Goal: Task Accomplishment & Management: Use online tool/utility

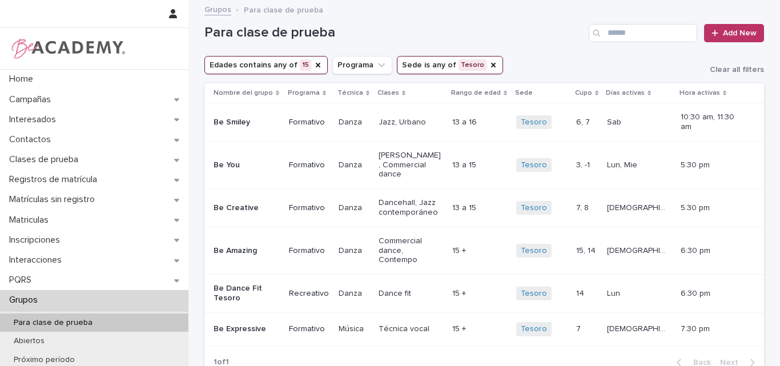
click at [316, 64] on icon "Edades" at bounding box center [318, 65] width 5 height 5
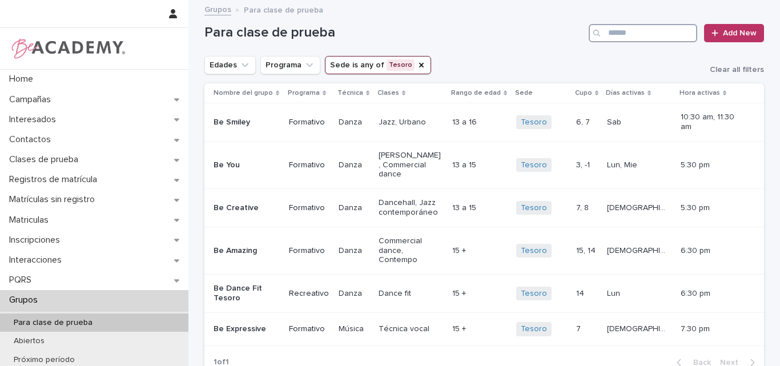
click at [627, 34] on input "Search" at bounding box center [642, 33] width 108 height 18
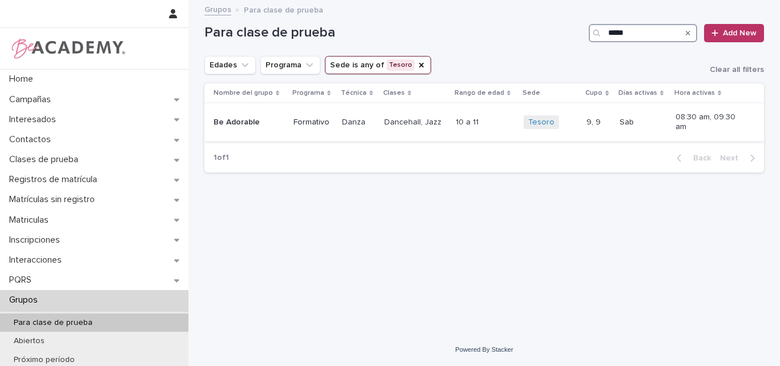
type input "*****"
click at [259, 125] on p "Be Adorable" at bounding box center [244, 123] width 63 height 10
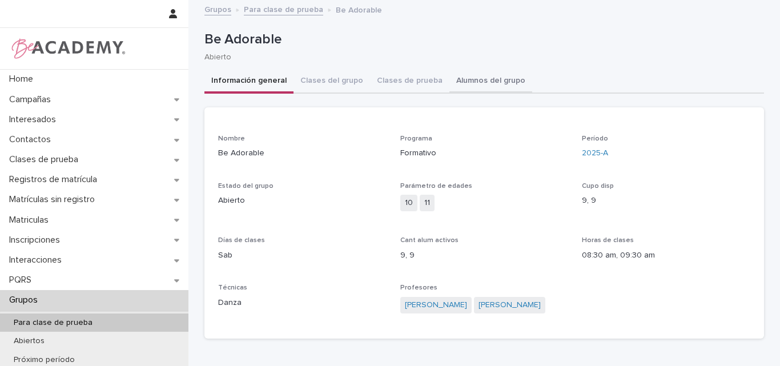
click at [457, 82] on button "Alumnos del grupo" at bounding box center [490, 82] width 83 height 24
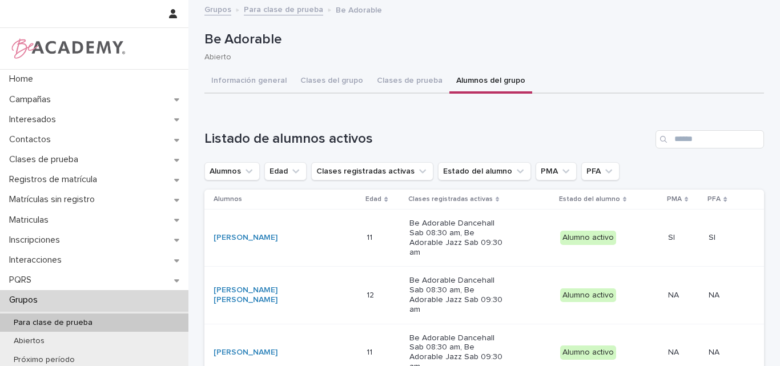
click at [33, 321] on p "Para clase de prueba" at bounding box center [53, 323] width 97 height 10
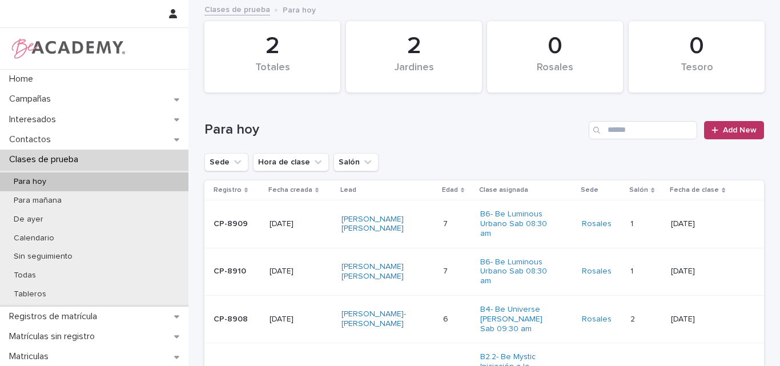
click at [45, 181] on p "Para hoy" at bounding box center [30, 182] width 51 height 10
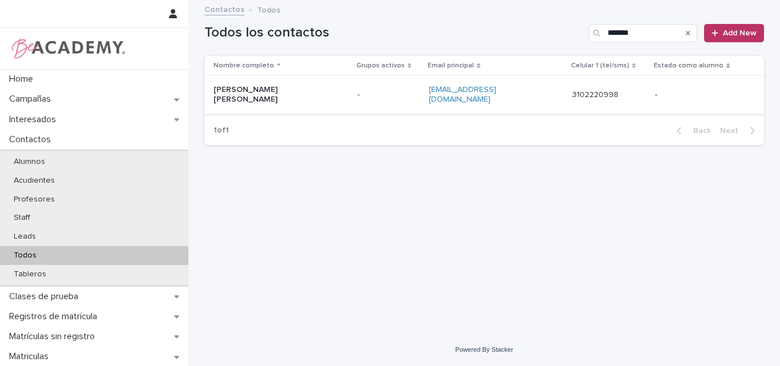
type input "*******"
click at [255, 85] on p "[PERSON_NAME] [PERSON_NAME]" at bounding box center [270, 94] width 114 height 19
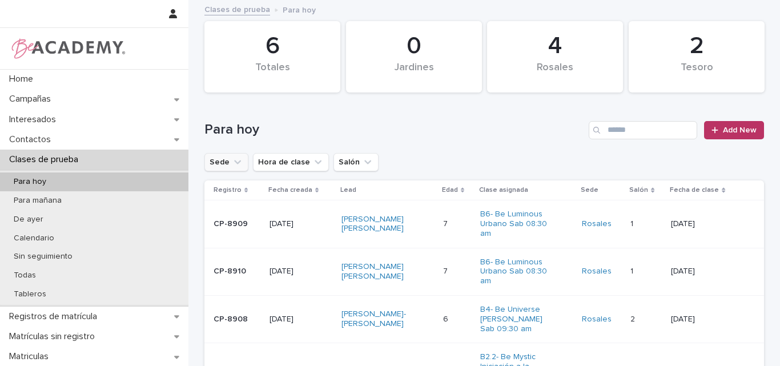
click at [232, 162] on icon "Sede" at bounding box center [237, 161] width 11 height 11
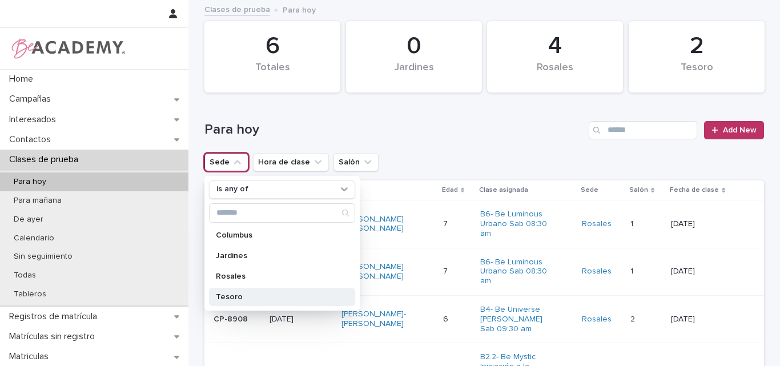
click at [226, 297] on p "Tesoro" at bounding box center [276, 297] width 121 height 8
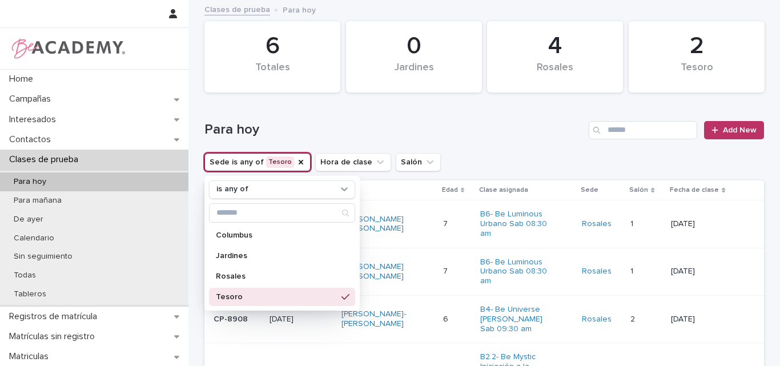
click at [491, 131] on h1 "Para hoy" at bounding box center [394, 130] width 380 height 17
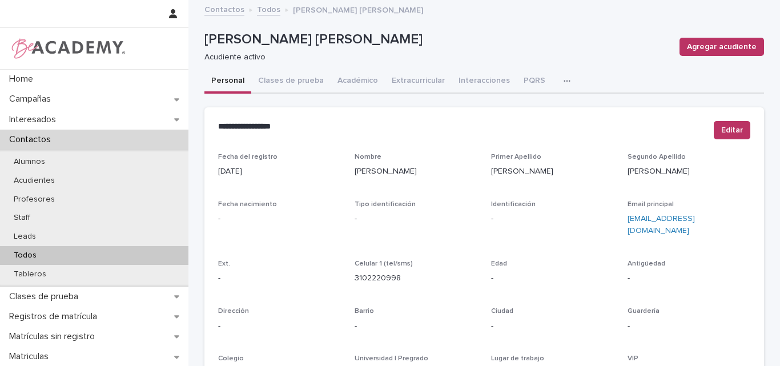
click at [42, 248] on div "Todos" at bounding box center [94, 255] width 188 height 19
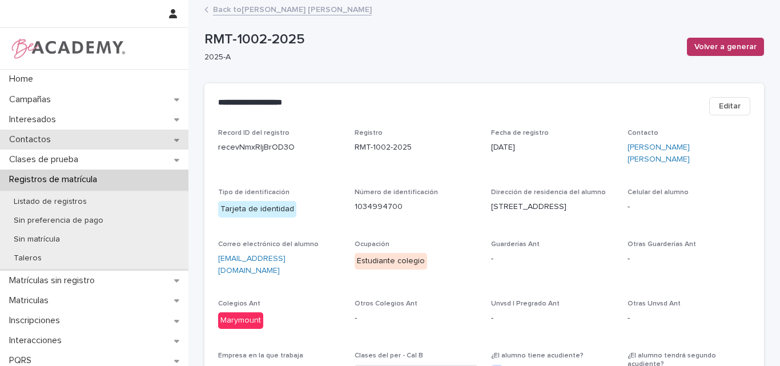
click at [35, 138] on p "Contactos" at bounding box center [32, 139] width 55 height 11
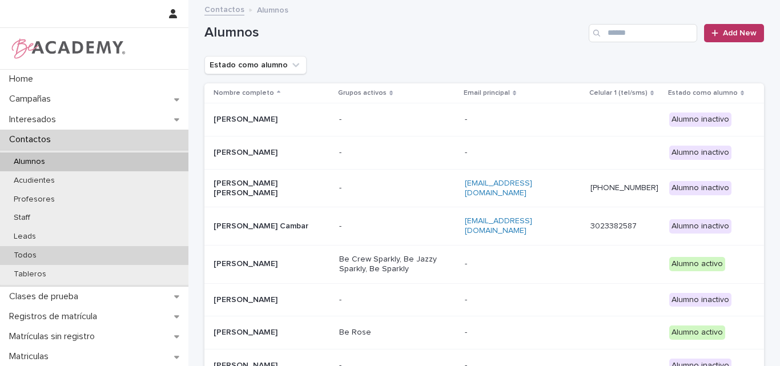
click at [21, 251] on p "Todos" at bounding box center [25, 256] width 41 height 10
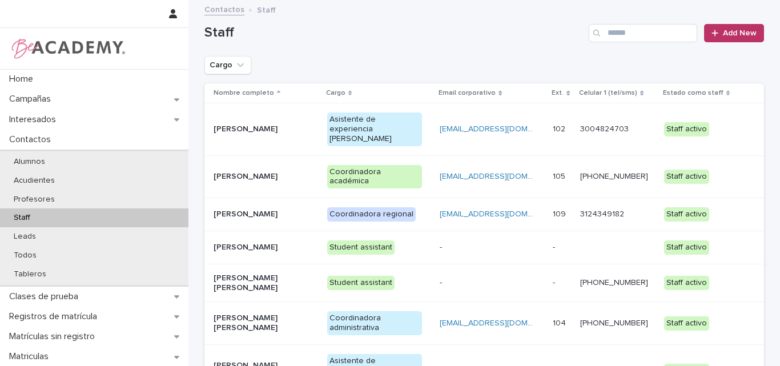
click at [246, 361] on p "[PERSON_NAME] [PERSON_NAME]" at bounding box center [260, 370] width 95 height 19
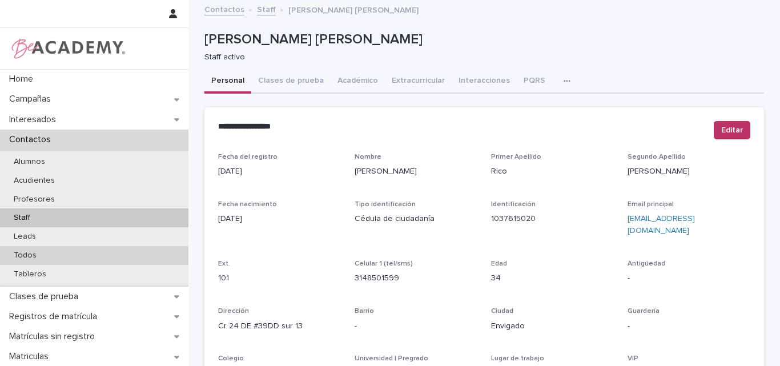
click at [55, 255] on div "Todos" at bounding box center [94, 255] width 188 height 19
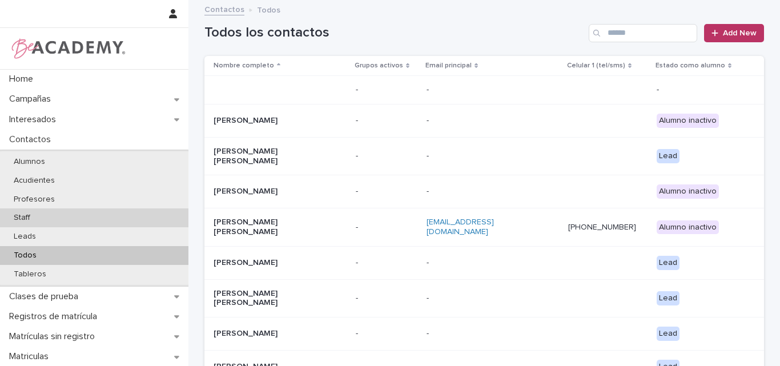
click at [37, 221] on p "Staff" at bounding box center [22, 218] width 35 height 10
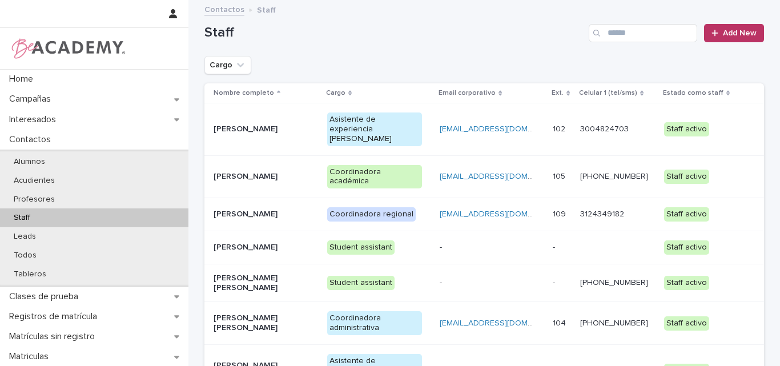
click at [257, 356] on div "Lina Rico Montoya" at bounding box center [265, 370] width 104 height 29
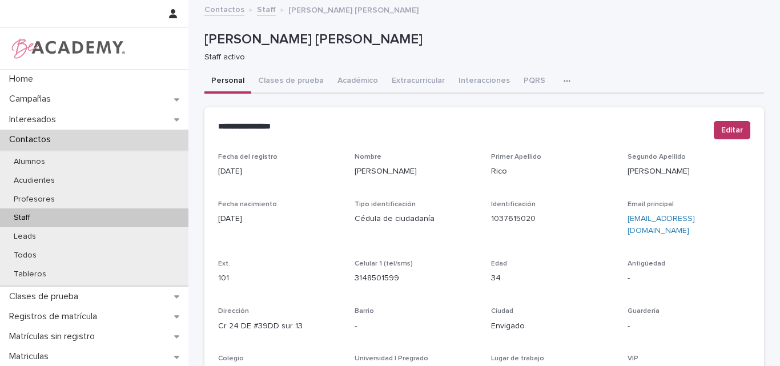
click at [563, 79] on icon "button" at bounding box center [566, 81] width 7 height 8
click at [524, 111] on button "Tareas" at bounding box center [526, 110] width 75 height 17
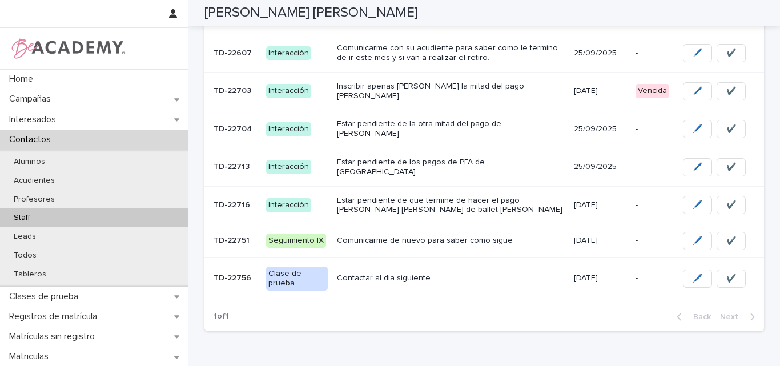
scroll to position [160, 0]
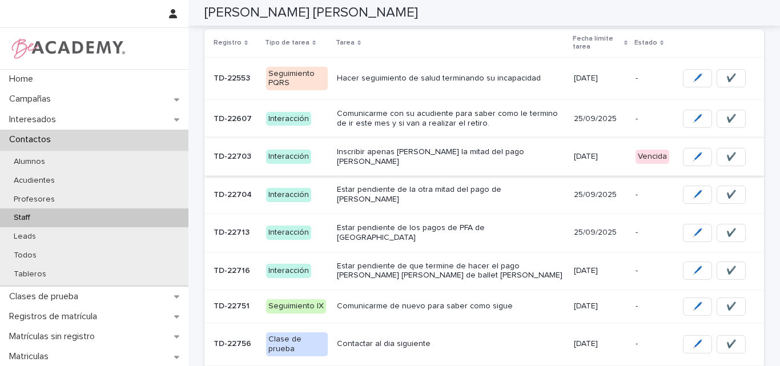
click at [692, 155] on span "🖊️" at bounding box center [697, 156] width 10 height 11
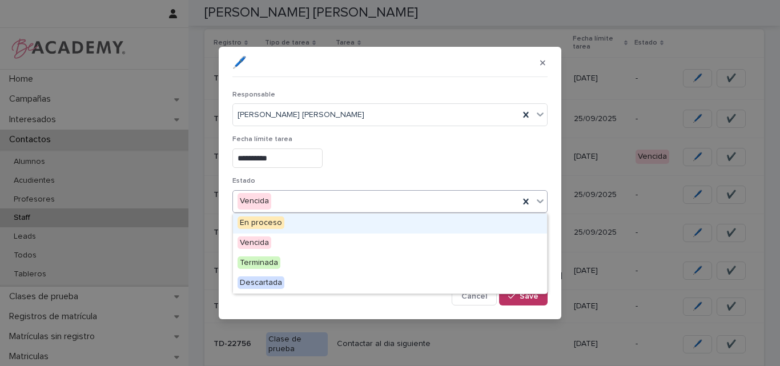
click at [373, 202] on div "Vencida" at bounding box center [376, 201] width 286 height 19
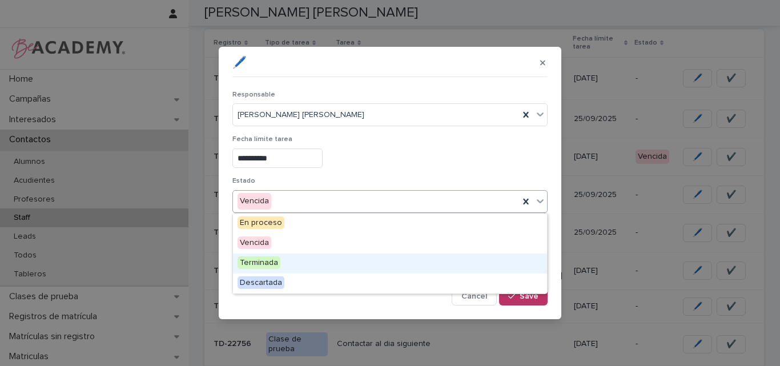
click at [282, 260] on div "Terminada" at bounding box center [390, 263] width 314 height 20
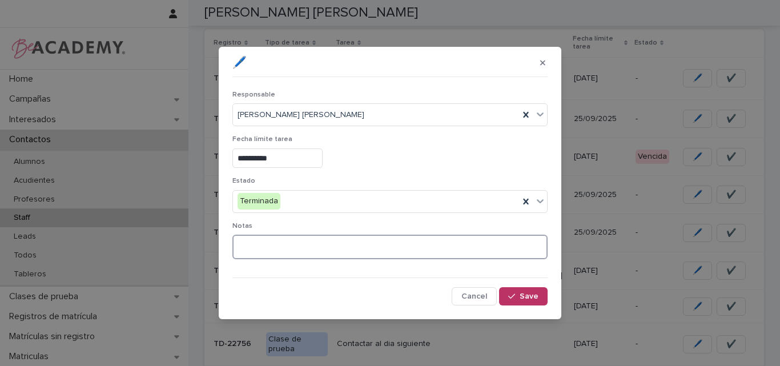
click at [293, 245] on textarea at bounding box center [389, 247] width 315 height 25
type textarea "**********"
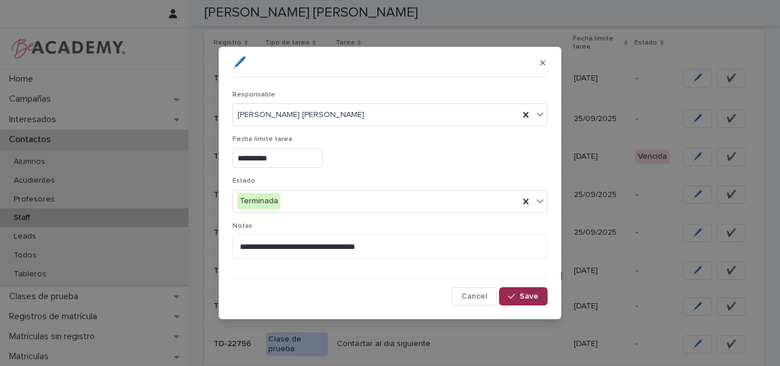
click at [523, 294] on span "Save" at bounding box center [528, 296] width 19 height 8
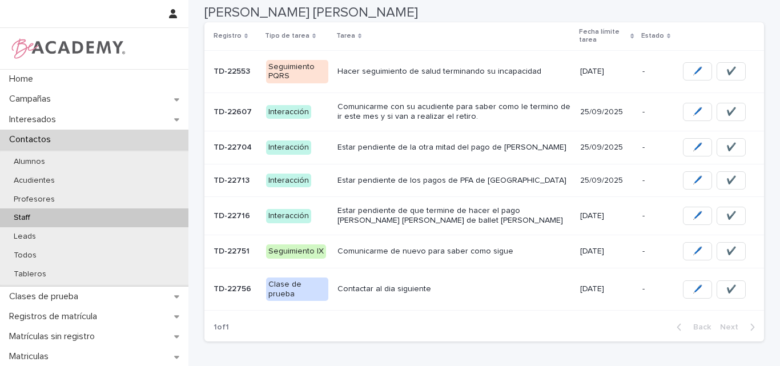
scroll to position [171, 0]
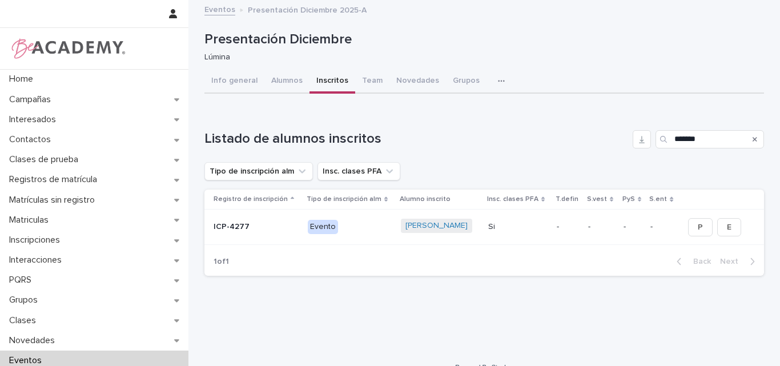
drag, startPoint x: 704, startPoint y: 136, endPoint x: 605, endPoint y: 137, distance: 98.7
click at [606, 137] on div "Listado de alumnos inscritos *******" at bounding box center [483, 139] width 559 height 18
type input "*"
type input "**********"
click at [752, 140] on icon "Search" at bounding box center [754, 139] width 5 height 5
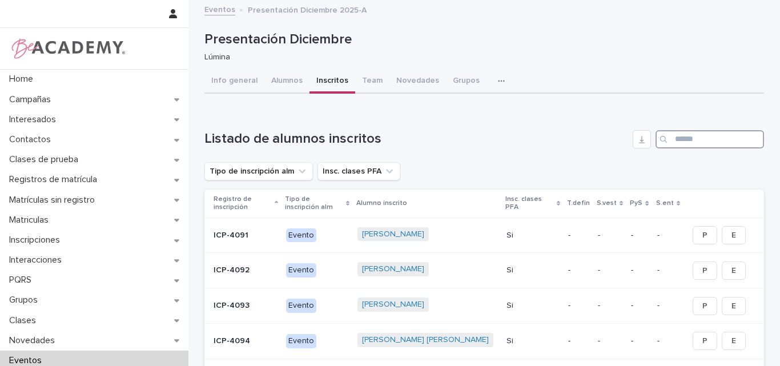
click at [724, 138] on input "Search" at bounding box center [709, 139] width 108 height 18
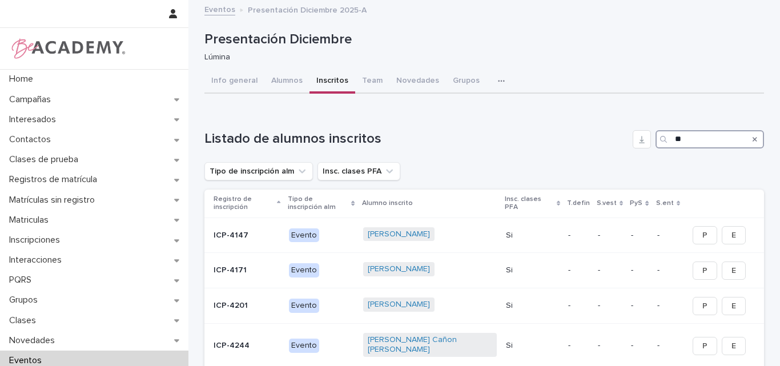
type input "*"
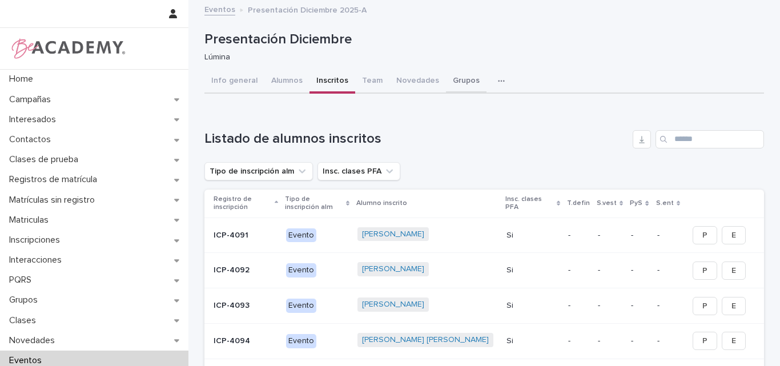
click at [453, 78] on button "Grupos" at bounding box center [466, 82] width 41 height 24
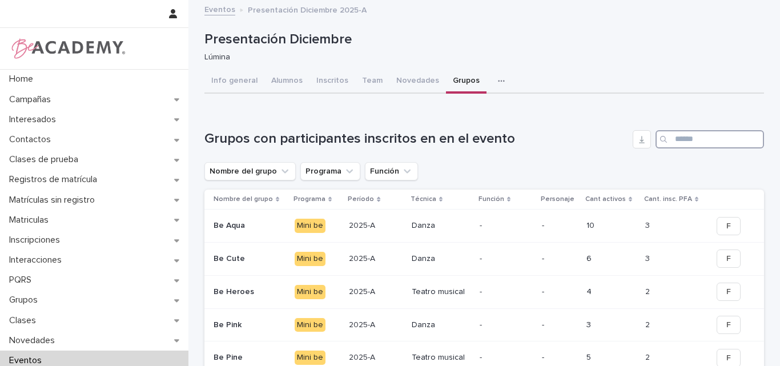
click at [681, 136] on input "Search" at bounding box center [709, 139] width 108 height 18
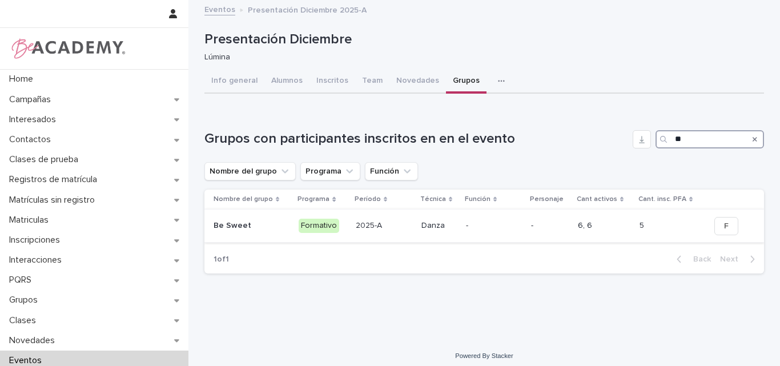
type input "**"
click at [243, 228] on p "Be Sweet" at bounding box center [233, 225] width 40 height 12
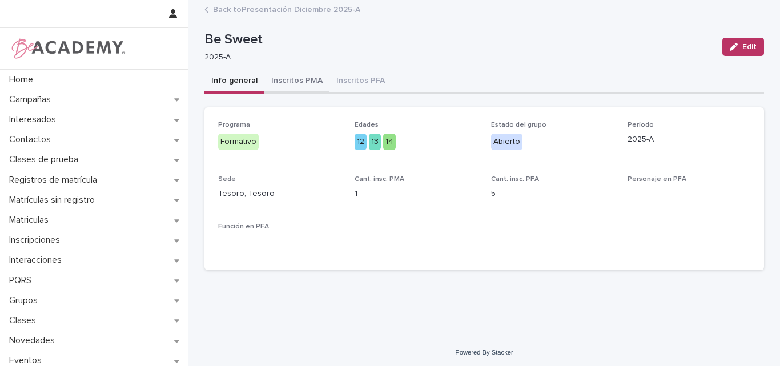
click at [292, 80] on button "Inscritos PMA" at bounding box center [296, 82] width 65 height 24
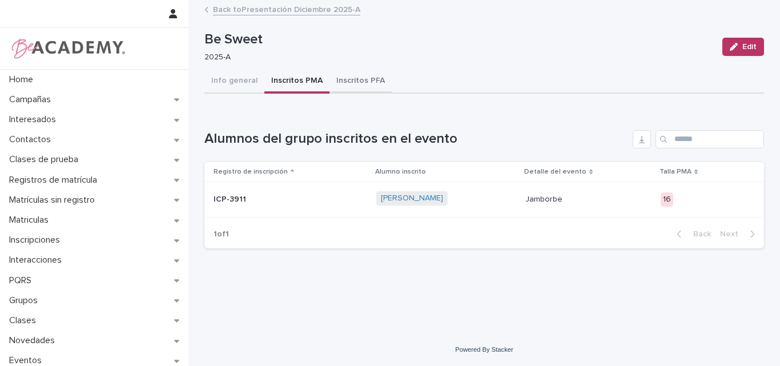
click at [357, 82] on button "Inscritos PFA" at bounding box center [360, 82] width 62 height 24
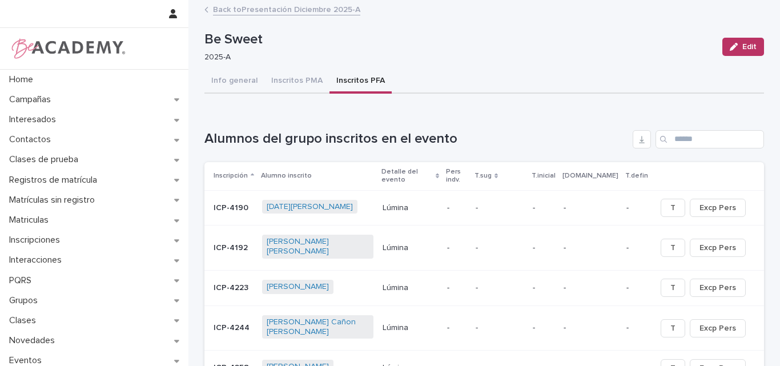
click at [260, 10] on link "Back to Presentación Diciembre 2025-A" at bounding box center [286, 8] width 147 height 13
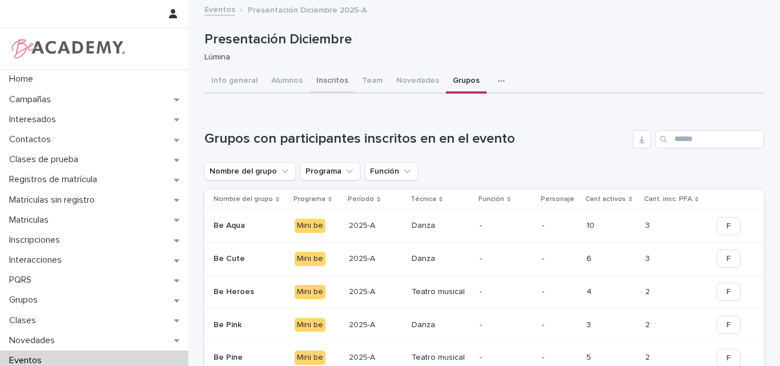
click at [321, 75] on button "Inscritos" at bounding box center [332, 82] width 46 height 24
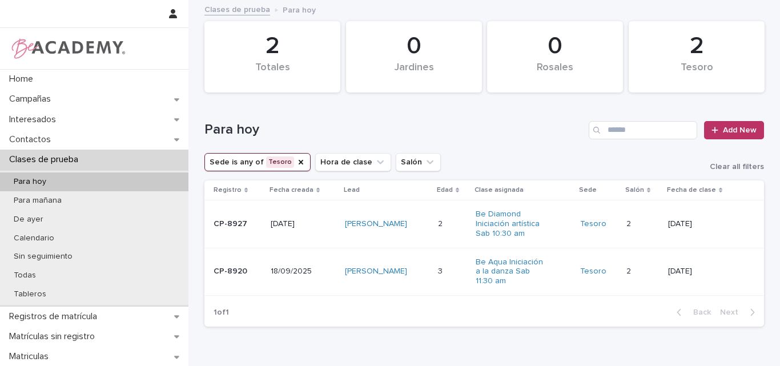
click at [458, 204] on td "2 2" at bounding box center [452, 223] width 38 height 47
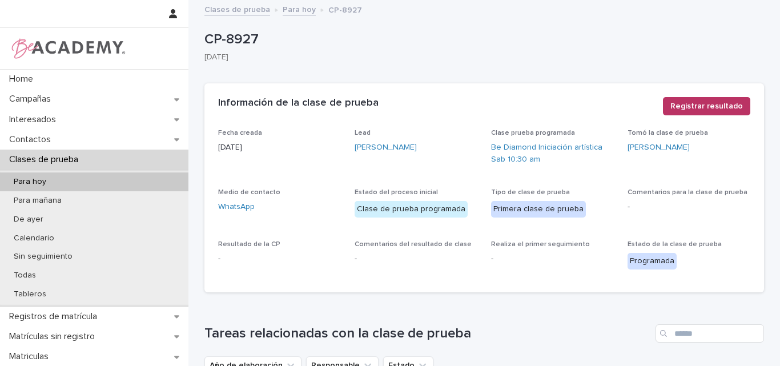
click at [297, 10] on link "Para hoy" at bounding box center [298, 8] width 33 height 13
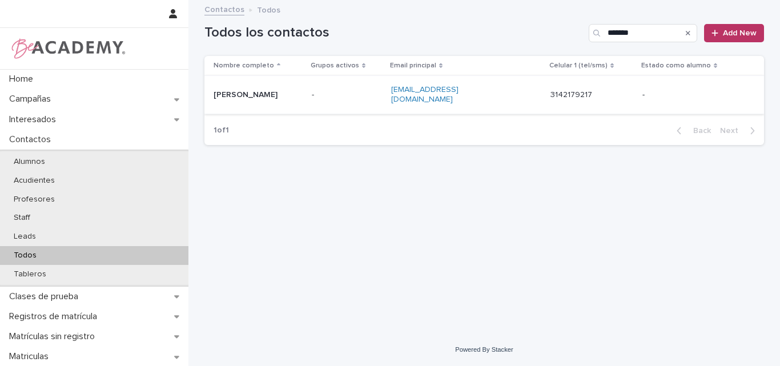
type input "*******"
click at [256, 93] on p "[PERSON_NAME]" at bounding box center [257, 95] width 89 height 10
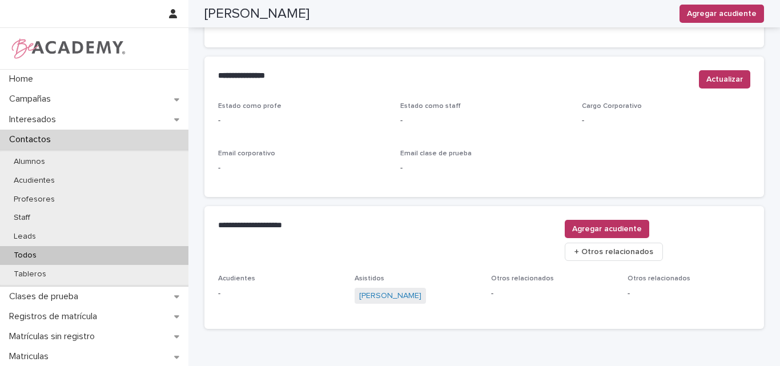
scroll to position [483, 0]
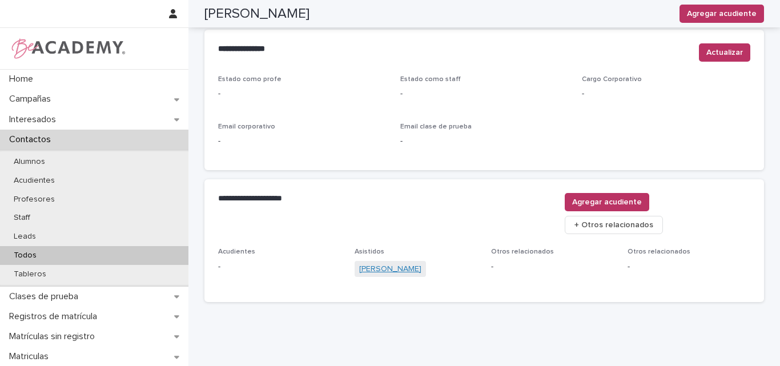
click at [384, 263] on link "[PERSON_NAME]" at bounding box center [390, 269] width 62 height 12
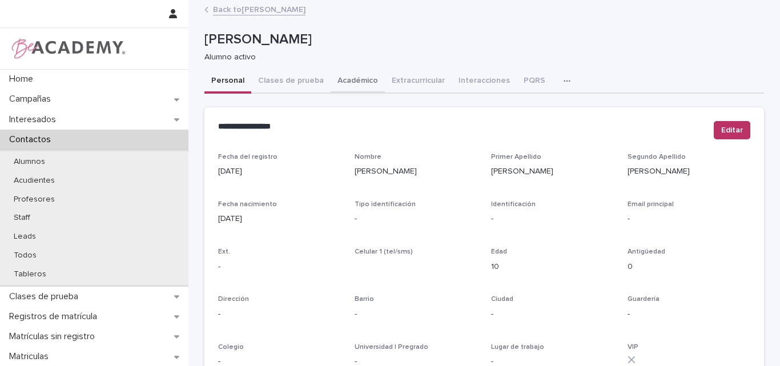
click at [339, 77] on button "Académico" at bounding box center [357, 82] width 54 height 24
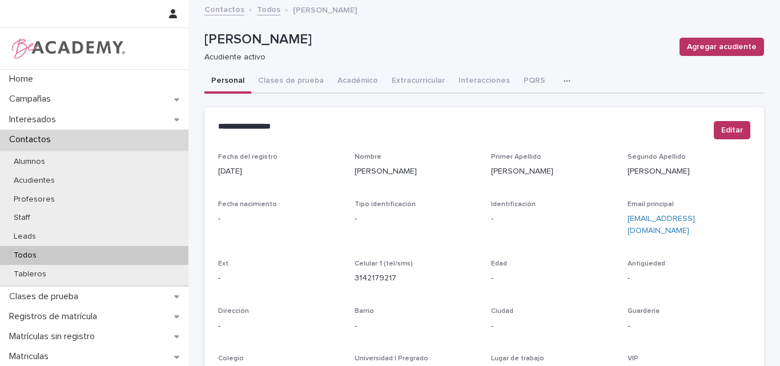
click at [22, 252] on p "Todos" at bounding box center [25, 256] width 41 height 10
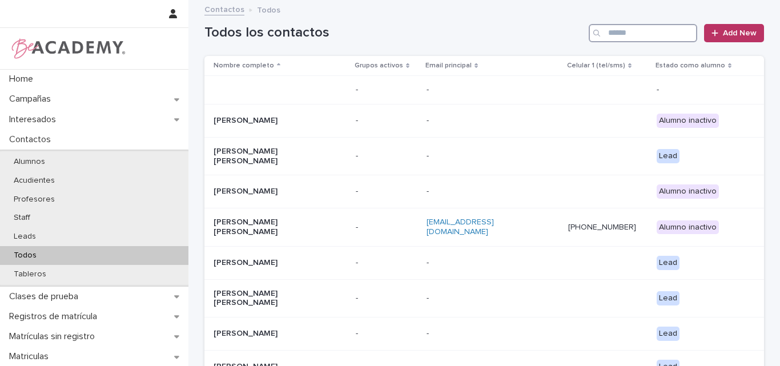
click at [665, 38] on input "Search" at bounding box center [642, 33] width 108 height 18
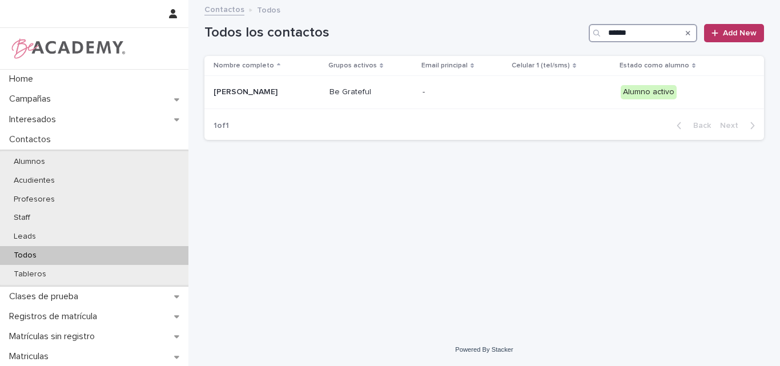
type input "******"
click at [688, 31] on icon "Search" at bounding box center [687, 33] width 5 height 7
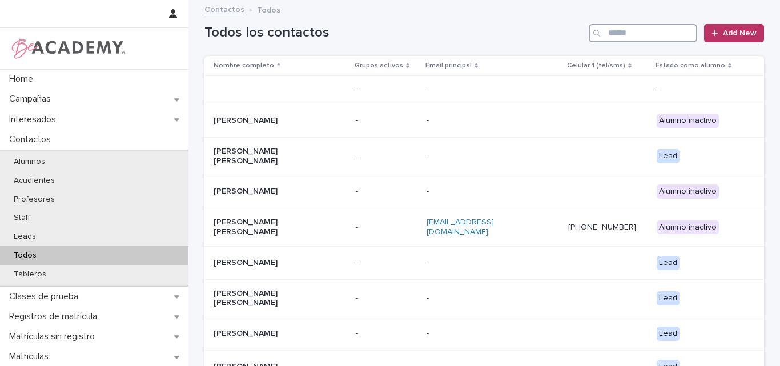
click at [616, 30] on input "Search" at bounding box center [642, 33] width 108 height 18
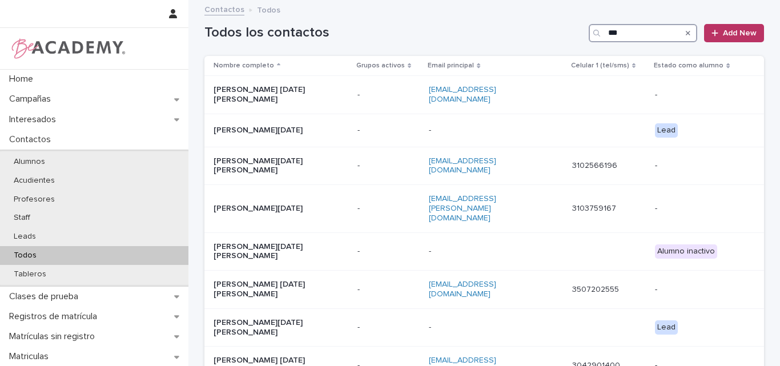
drag, startPoint x: 623, startPoint y: 29, endPoint x: 593, endPoint y: 37, distance: 31.3
click at [593, 37] on div "***" at bounding box center [642, 33] width 108 height 18
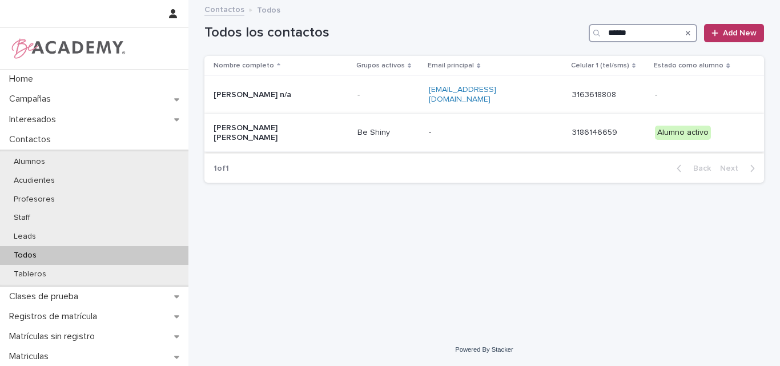
type input "******"
click at [273, 123] on p "Sophia Isabella Zamarripa Ramirez" at bounding box center [270, 132] width 114 height 19
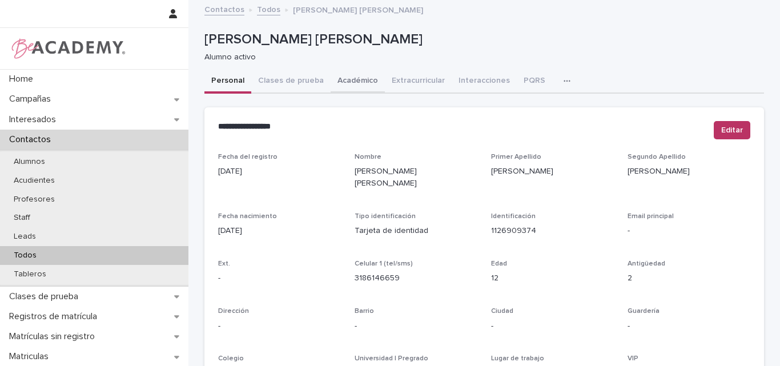
click at [350, 78] on button "Académico" at bounding box center [357, 82] width 54 height 24
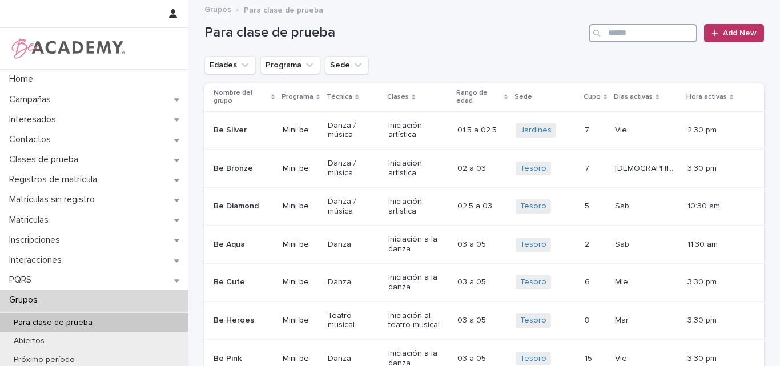
click at [624, 31] on input "Search" at bounding box center [642, 33] width 108 height 18
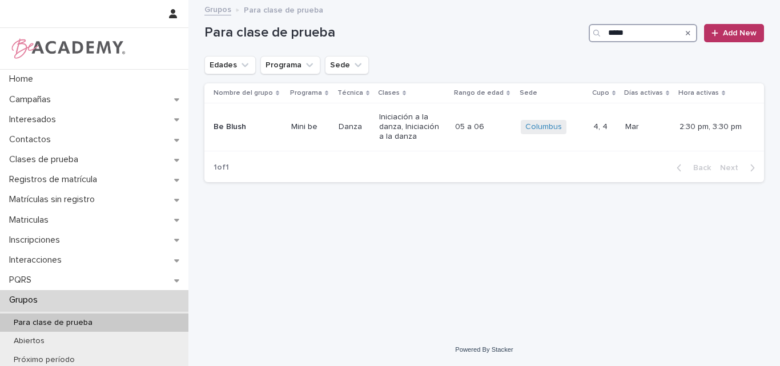
drag, startPoint x: 644, startPoint y: 41, endPoint x: 588, endPoint y: 42, distance: 55.4
click at [588, 42] on div "Para clase de prueba ***** Add New" at bounding box center [483, 33] width 559 height 18
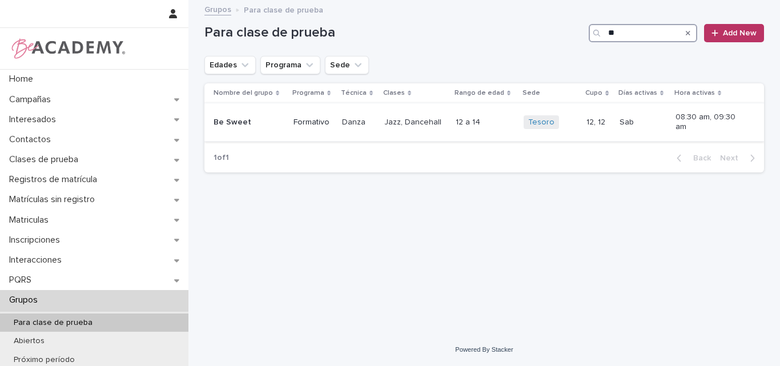
type input "**"
click at [271, 130] on div "Be Sweet" at bounding box center [248, 122] width 71 height 19
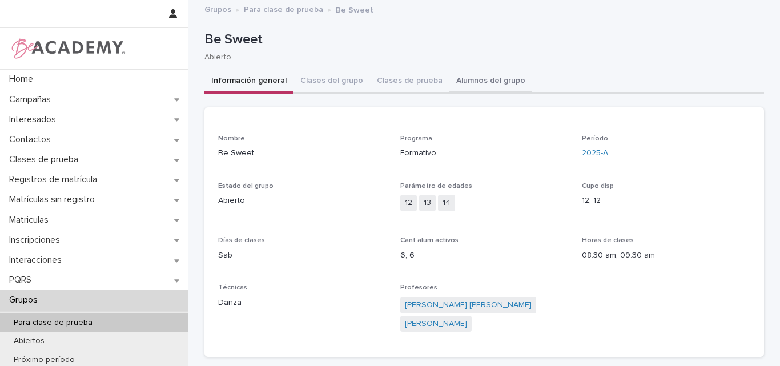
click at [475, 78] on button "Alumnos del grupo" at bounding box center [490, 82] width 83 height 24
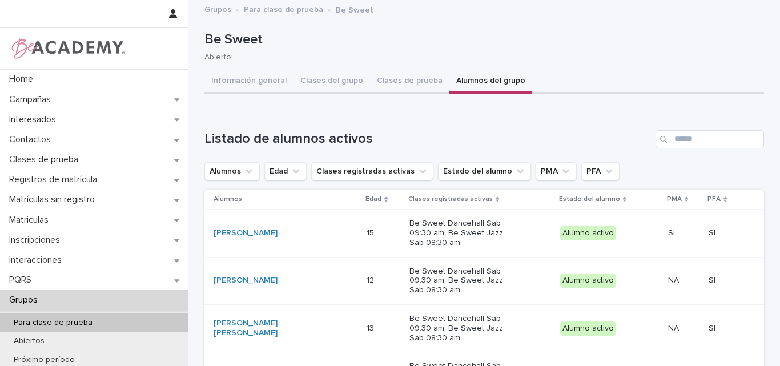
click at [289, 11] on link "Para clase de prueba" at bounding box center [283, 8] width 79 height 13
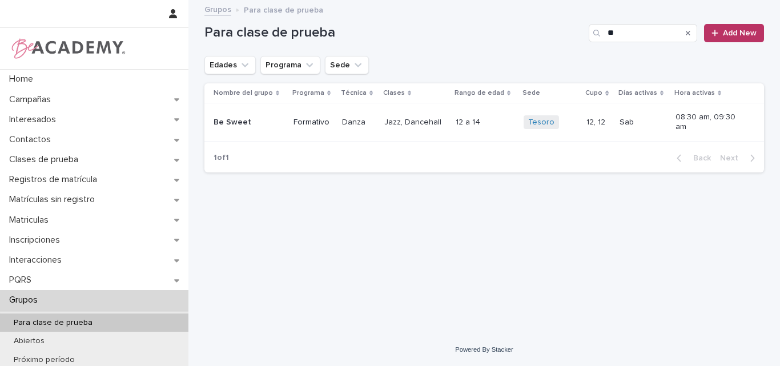
click at [689, 35] on icon "Search" at bounding box center [687, 33] width 5 height 7
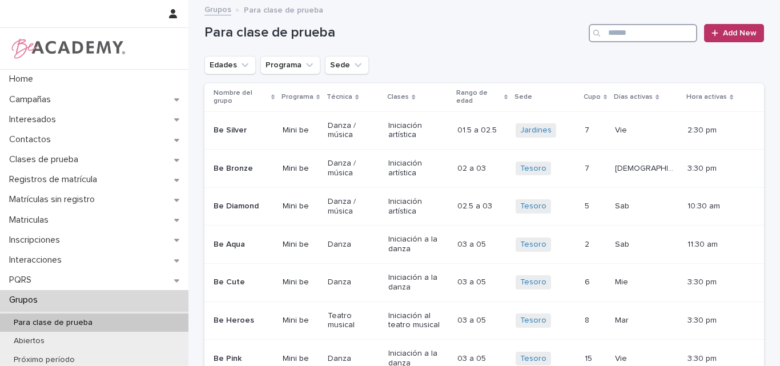
click at [655, 33] on input "Search" at bounding box center [642, 33] width 108 height 18
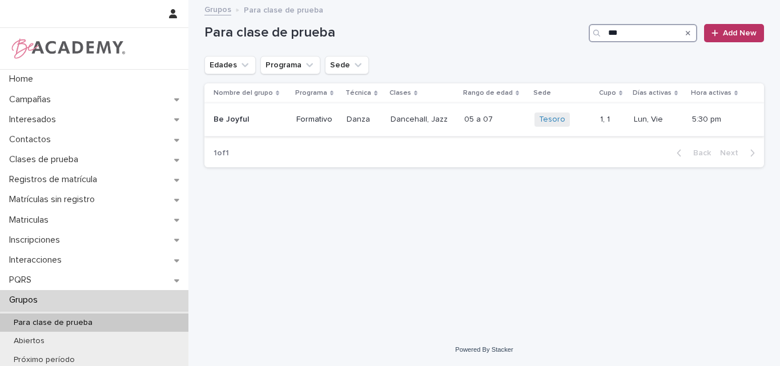
type input "***"
click at [247, 116] on p "Be Joyful" at bounding box center [244, 120] width 63 height 10
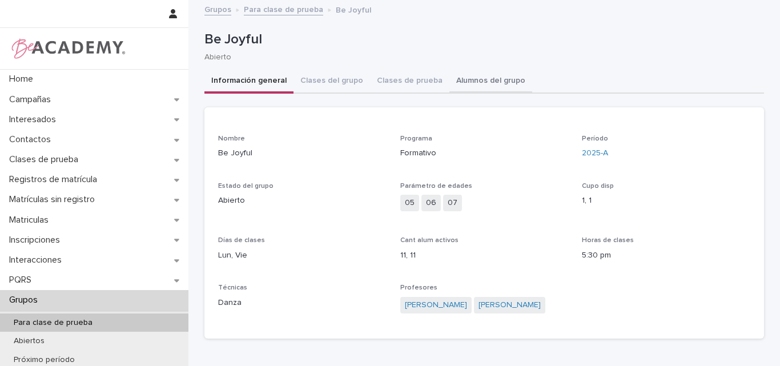
click at [478, 79] on button "Alumnos del grupo" at bounding box center [490, 82] width 83 height 24
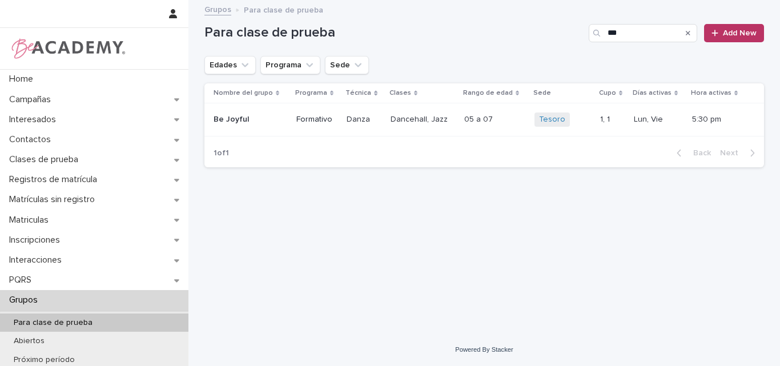
click at [688, 34] on icon "Search" at bounding box center [687, 33] width 5 height 7
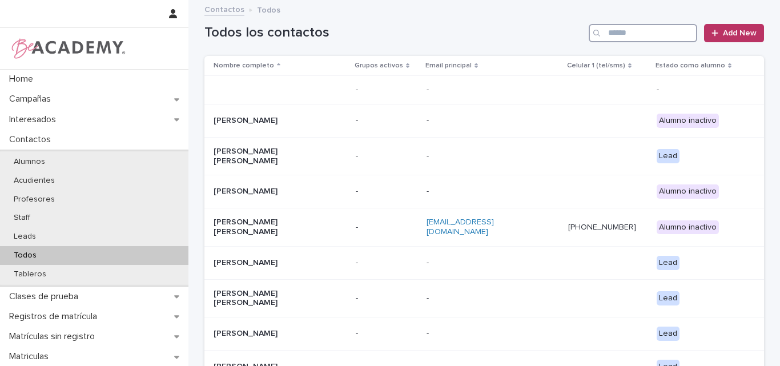
click at [648, 36] on input "Search" at bounding box center [642, 33] width 108 height 18
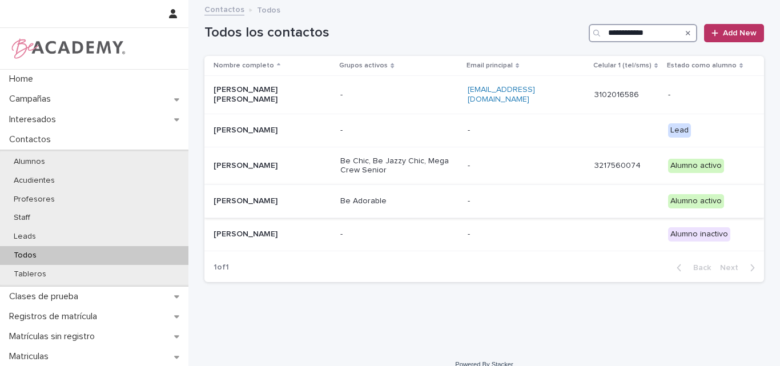
type input "**********"
click at [244, 196] on p "[PERSON_NAME]" at bounding box center [270, 201] width 114 height 10
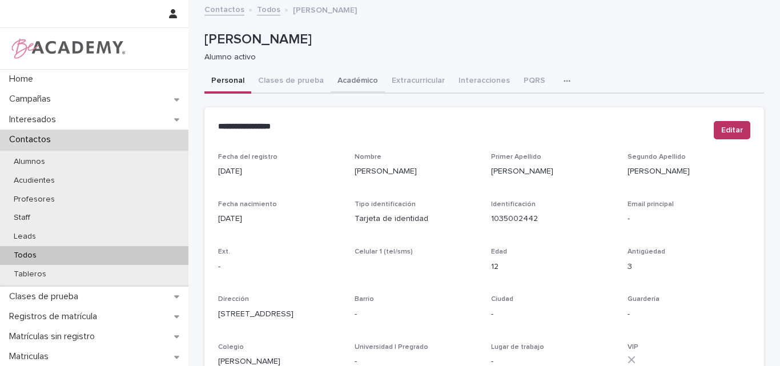
click at [345, 79] on button "Académico" at bounding box center [357, 82] width 54 height 24
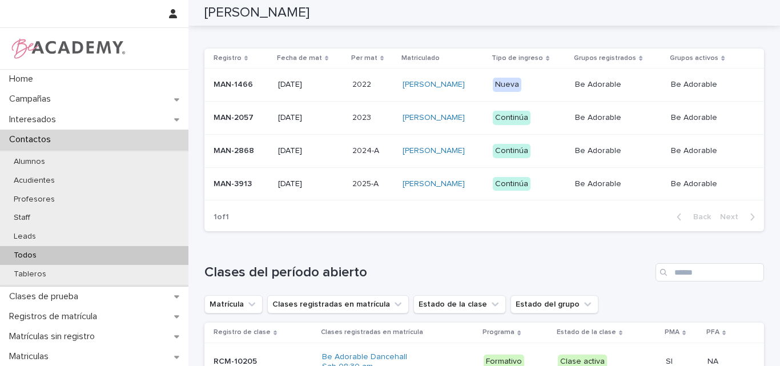
scroll to position [285, 0]
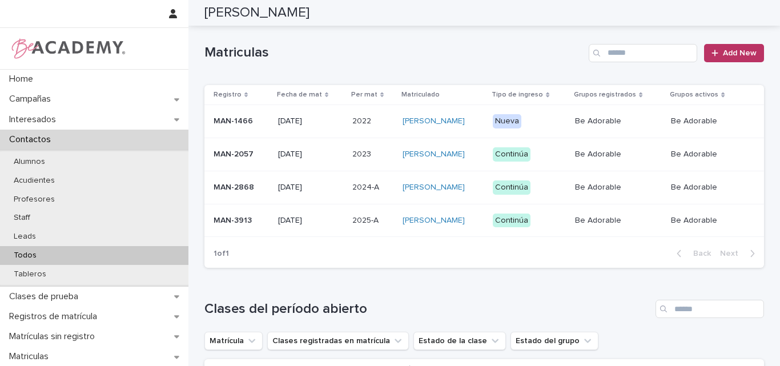
click at [227, 230] on div "MAN-3913" at bounding box center [240, 220] width 55 height 19
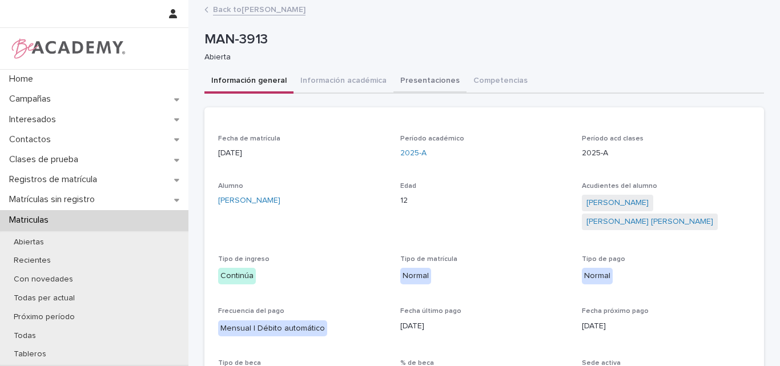
click at [422, 80] on button "Presentaciones" at bounding box center [429, 82] width 73 height 24
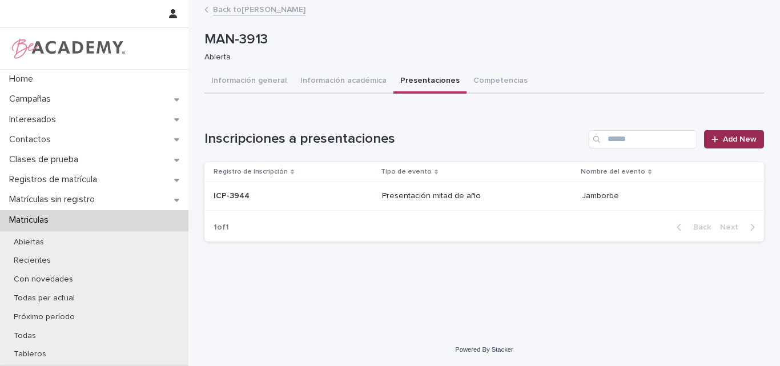
click at [731, 137] on span "Add New" at bounding box center [740, 139] width 34 height 8
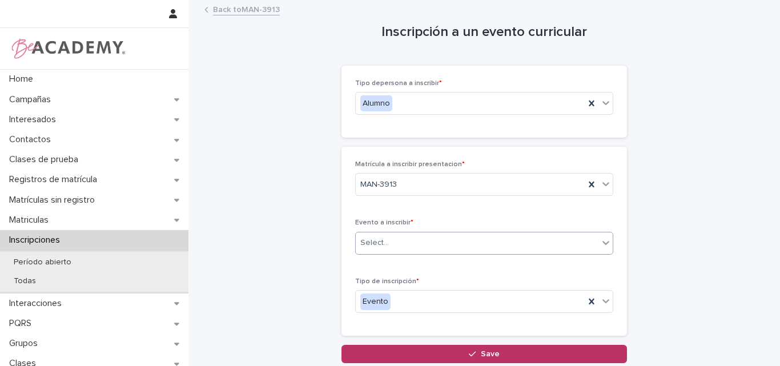
click at [422, 236] on div "Select..." at bounding box center [477, 242] width 243 height 19
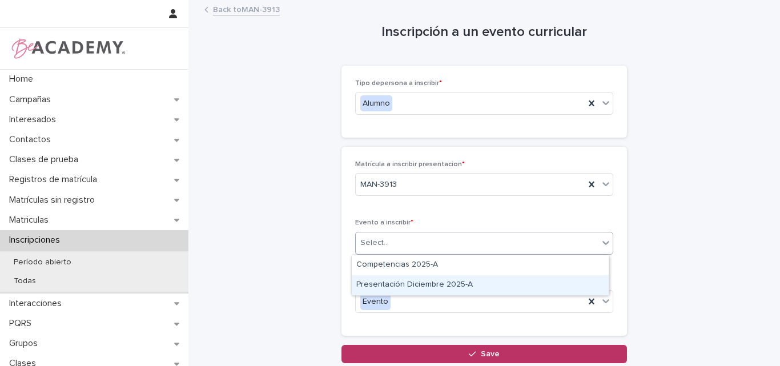
click at [415, 283] on div "Presentación Diciembre 2025-A" at bounding box center [480, 285] width 257 height 20
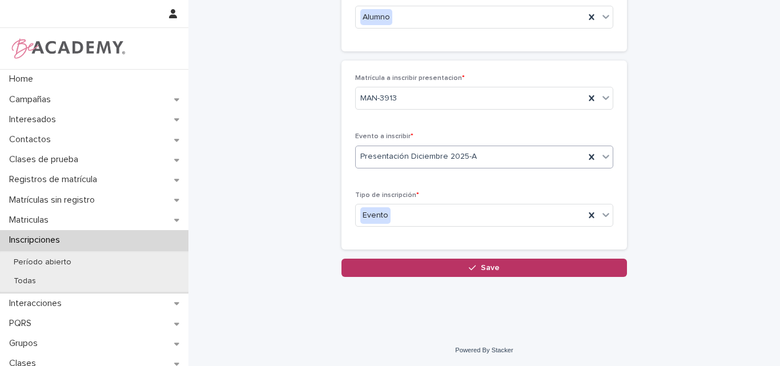
scroll to position [87, 0]
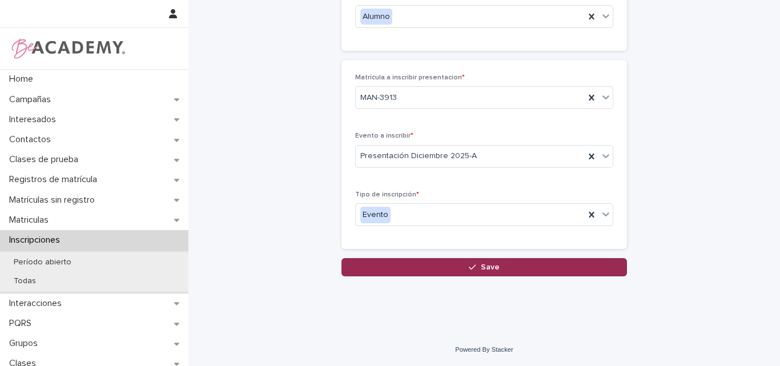
click at [482, 266] on span "Save" at bounding box center [490, 267] width 19 height 8
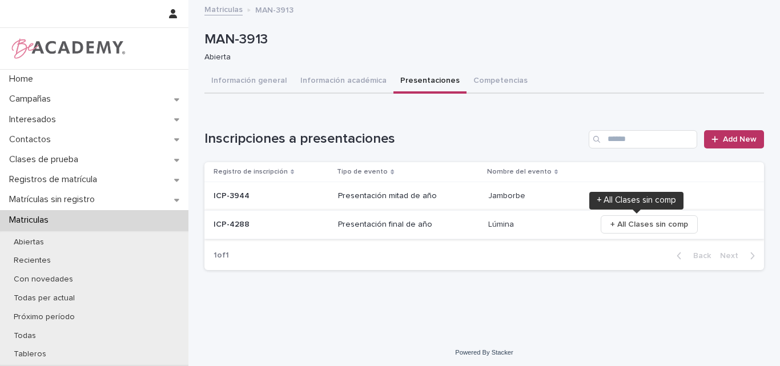
click at [645, 223] on span "+ All Clases sin comp" at bounding box center [649, 224] width 78 height 11
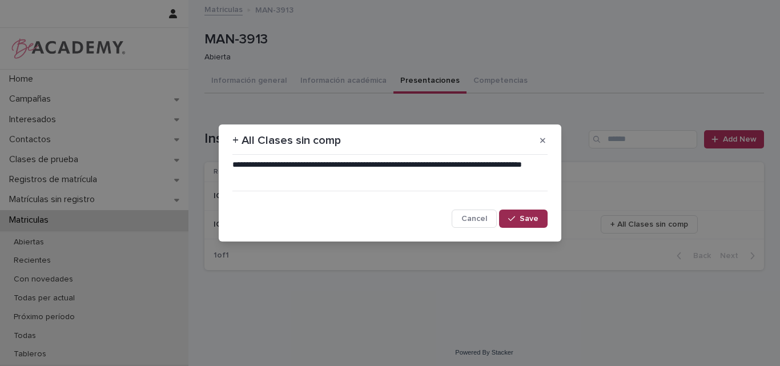
click at [521, 214] on button "Save" at bounding box center [523, 218] width 49 height 18
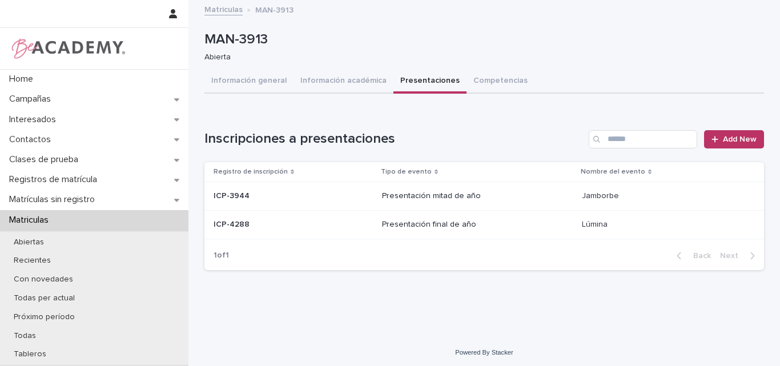
click at [253, 229] on div "ICP-4288 ICP-4288" at bounding box center [292, 224] width 159 height 19
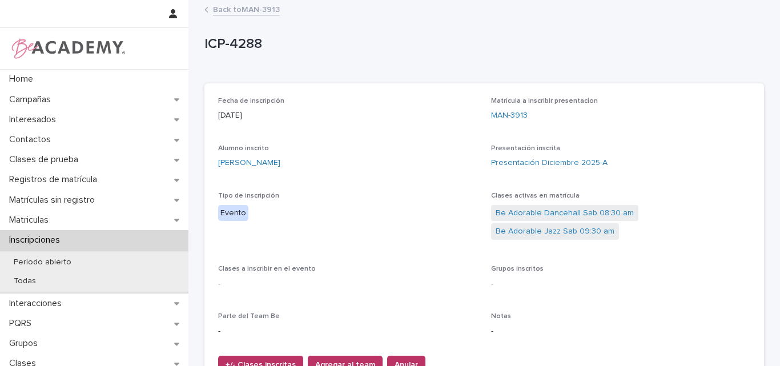
click at [245, 5] on link "Back to MAN-3913" at bounding box center [246, 8] width 67 height 13
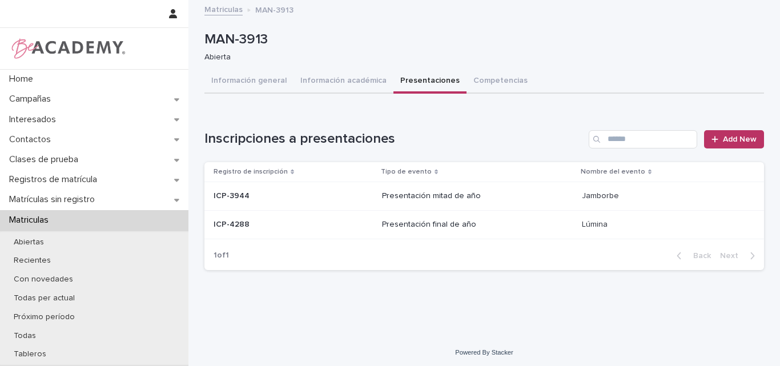
click at [241, 228] on p "ICP-4288" at bounding box center [232, 223] width 38 height 12
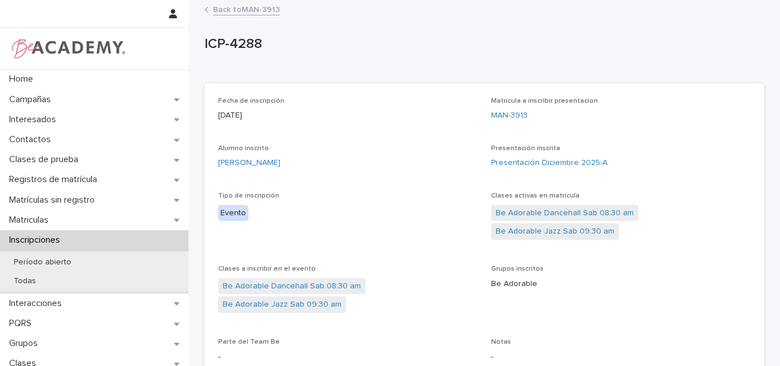
click at [254, 10] on link "Back to MAN-3913" at bounding box center [246, 8] width 67 height 13
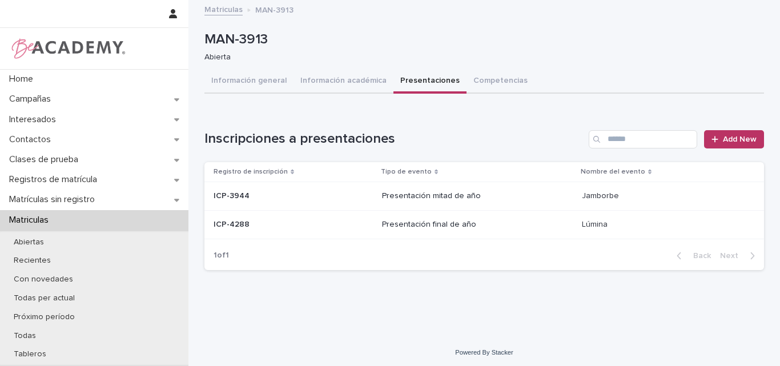
click at [259, 222] on p at bounding box center [292, 225] width 159 height 10
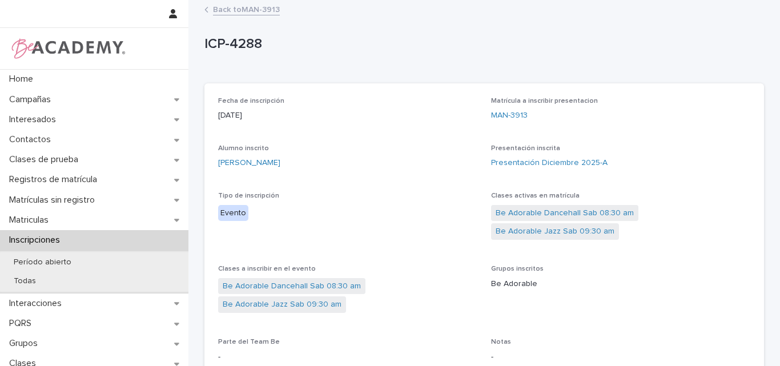
click at [232, 6] on link "Back to MAN-3913" at bounding box center [246, 8] width 67 height 13
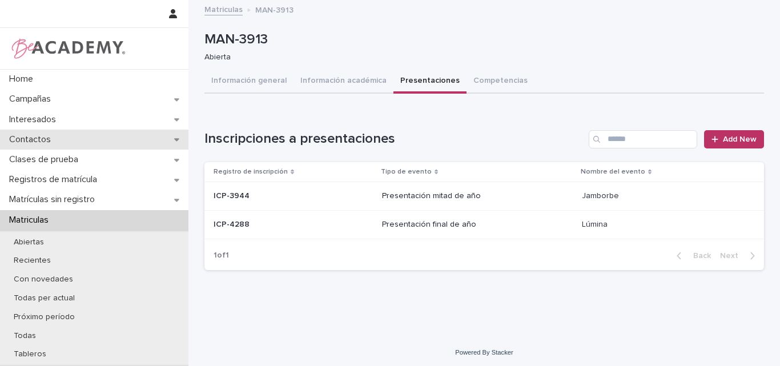
click at [32, 134] on p "Contactos" at bounding box center [32, 139] width 55 height 11
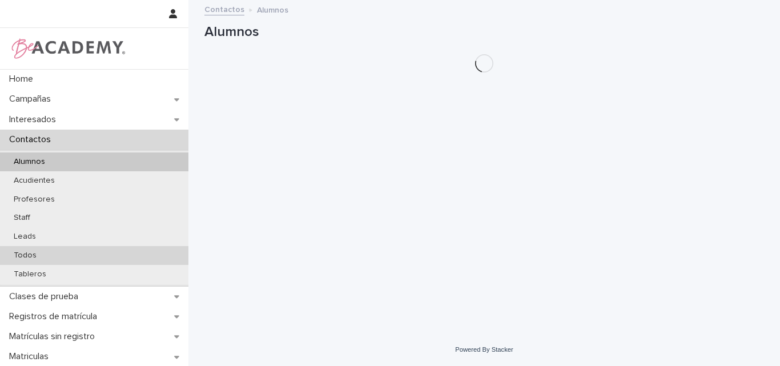
click at [52, 255] on div "Todos" at bounding box center [94, 255] width 188 height 19
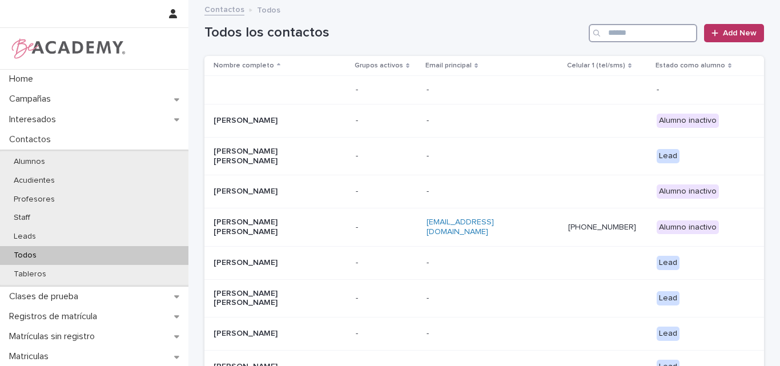
click at [640, 39] on input "Search" at bounding box center [642, 33] width 108 height 18
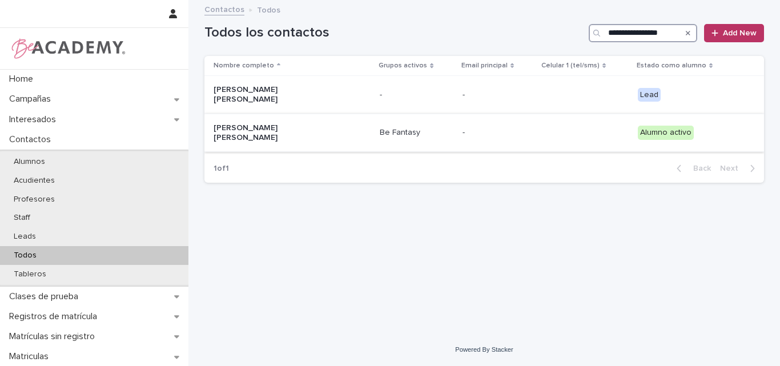
type input "**********"
click at [258, 125] on p "Maria Antonia Martinez Cano" at bounding box center [270, 132] width 114 height 19
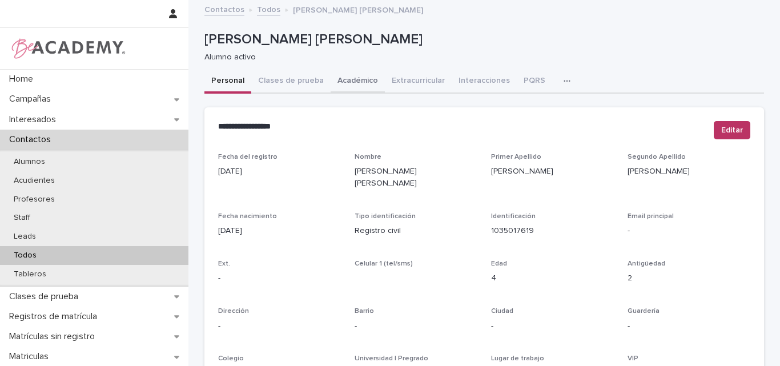
click at [349, 79] on button "Académico" at bounding box center [357, 82] width 54 height 24
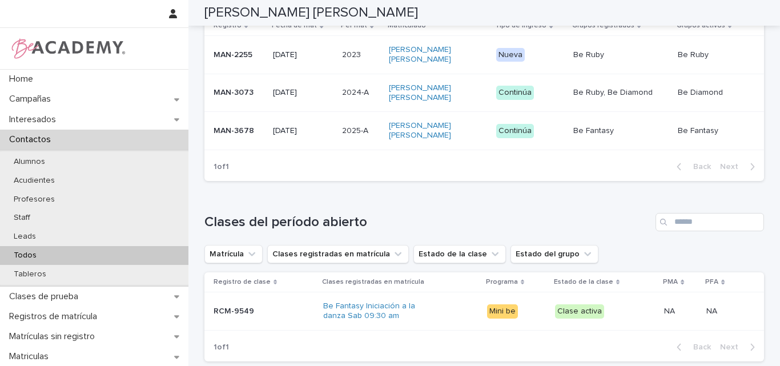
scroll to position [342, 0]
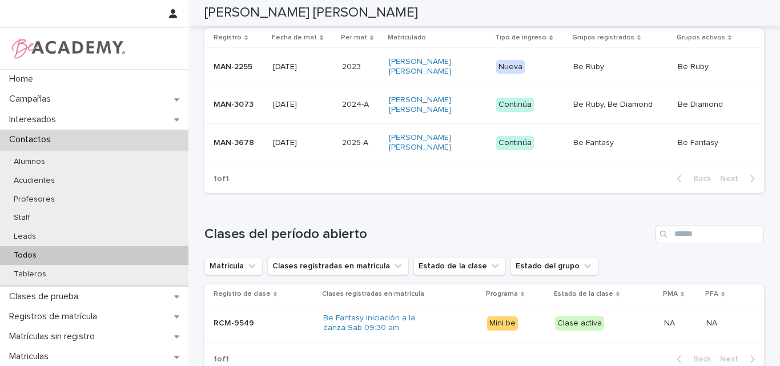
click at [240, 148] on div "MAN-3678" at bounding box center [238, 143] width 50 height 19
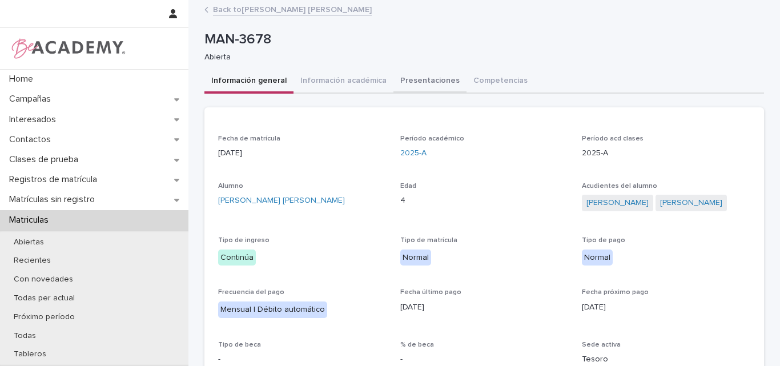
click at [418, 83] on button "Presentaciones" at bounding box center [429, 82] width 73 height 24
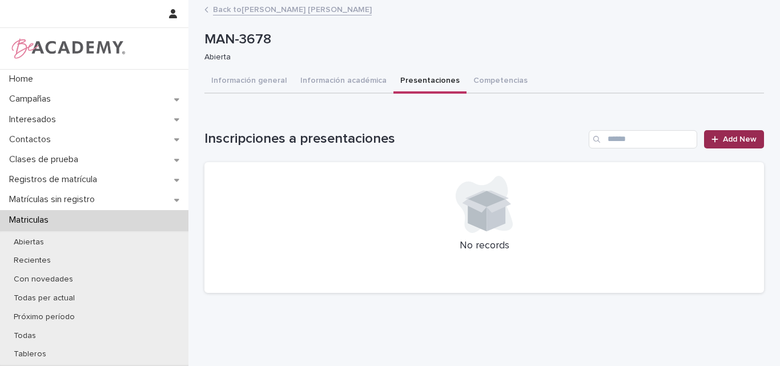
click at [734, 135] on span "Add New" at bounding box center [740, 139] width 34 height 8
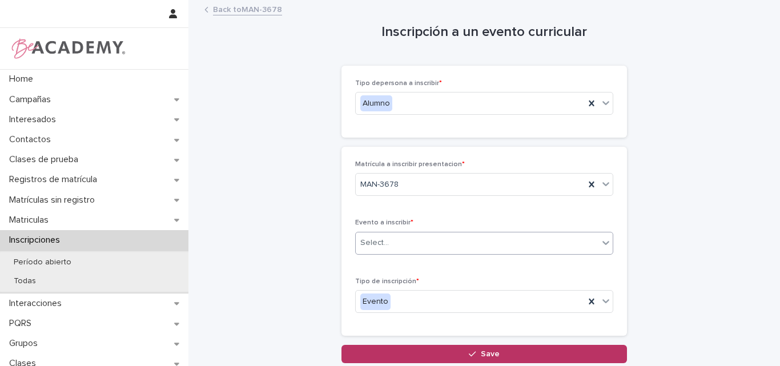
click at [386, 245] on div "Select..." at bounding box center [477, 242] width 243 height 19
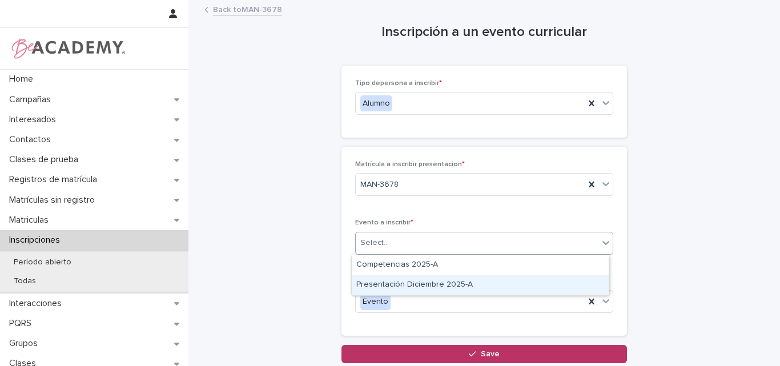
click at [396, 282] on div "Presentación Diciembre 2025-A" at bounding box center [480, 285] width 257 height 20
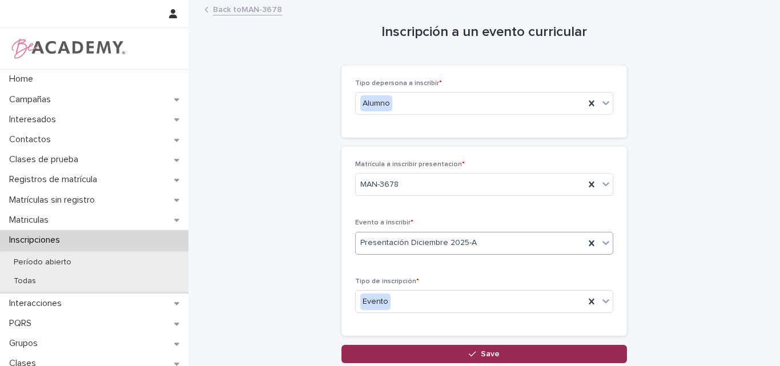
click at [485, 349] on button "Save" at bounding box center [483, 354] width 285 height 18
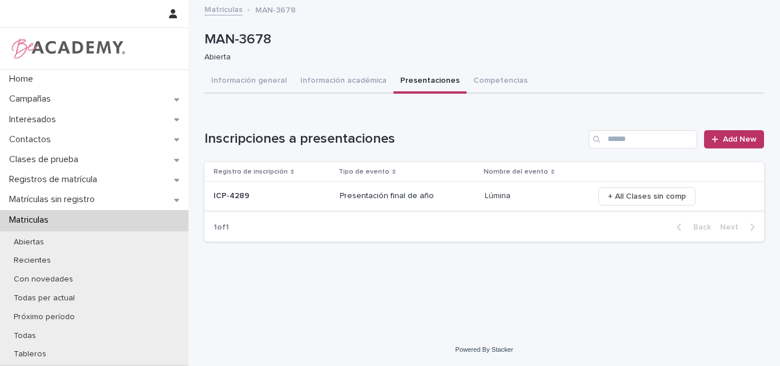
click at [644, 192] on span "+ All Clases sin comp" at bounding box center [647, 196] width 78 height 11
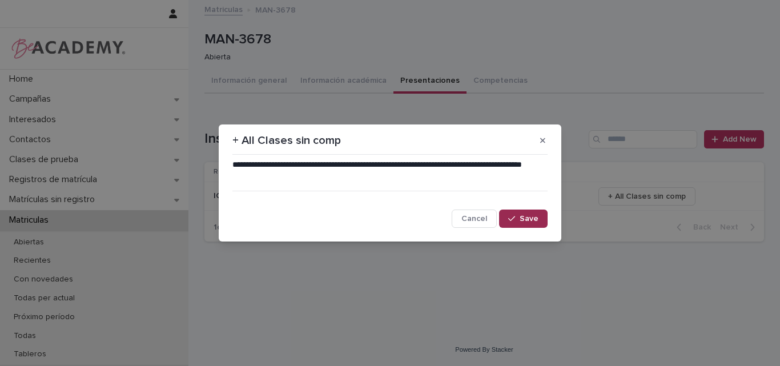
click at [532, 213] on button "Save" at bounding box center [523, 218] width 49 height 18
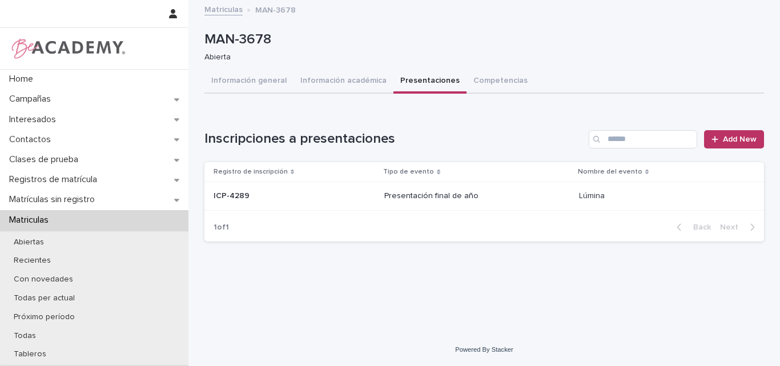
click at [275, 195] on p at bounding box center [294, 196] width 162 height 10
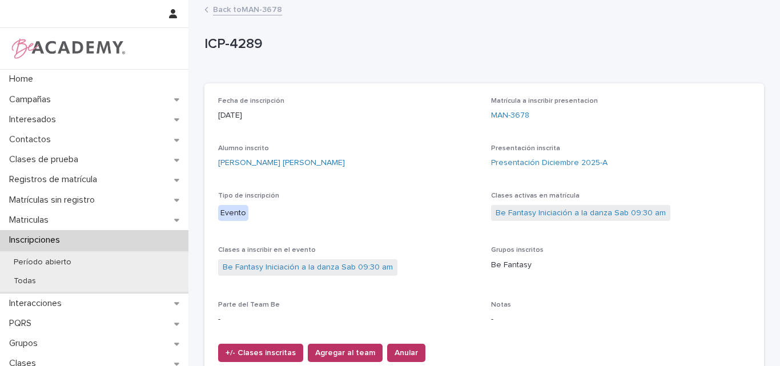
click at [237, 7] on link "Back to MAN-3678" at bounding box center [247, 8] width 69 height 13
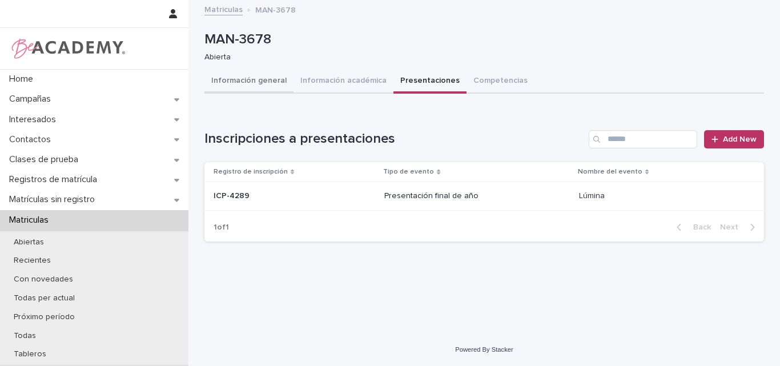
click at [257, 80] on button "Información general" at bounding box center [248, 82] width 89 height 24
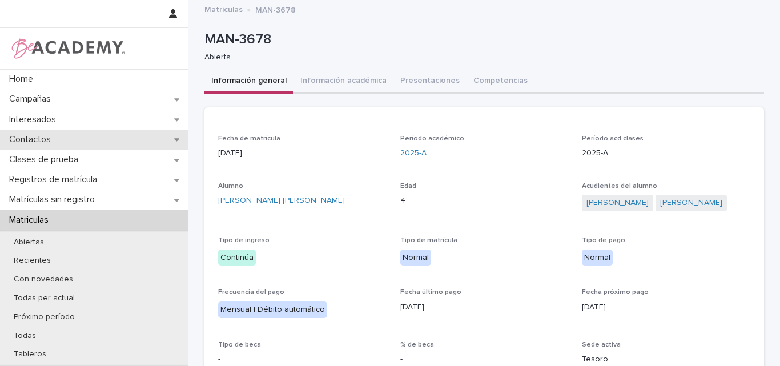
click at [37, 132] on div "Contactos" at bounding box center [94, 140] width 188 height 20
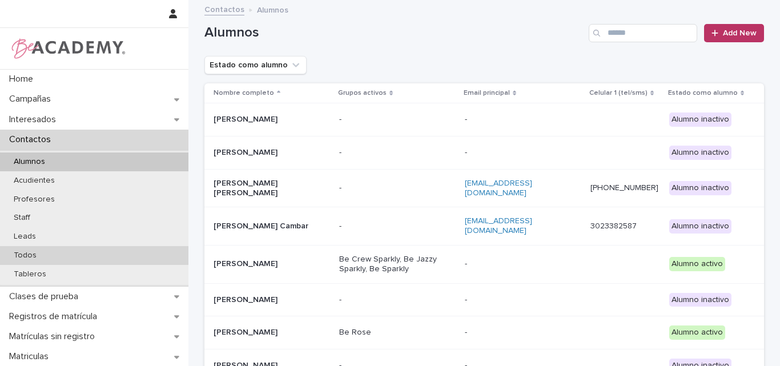
click at [41, 251] on p "Todos" at bounding box center [25, 256] width 41 height 10
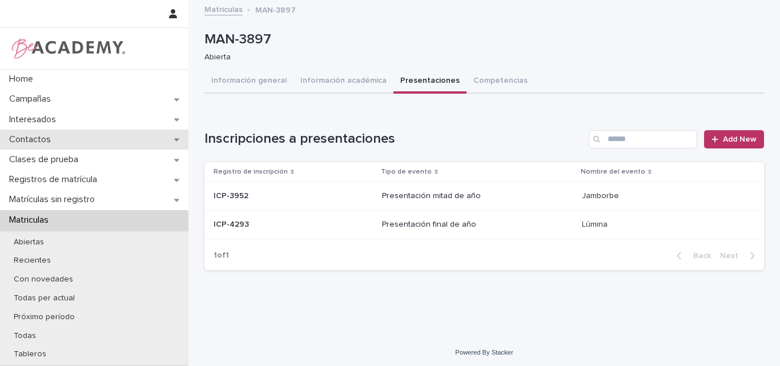
click at [51, 139] on p "Contactos" at bounding box center [32, 139] width 55 height 11
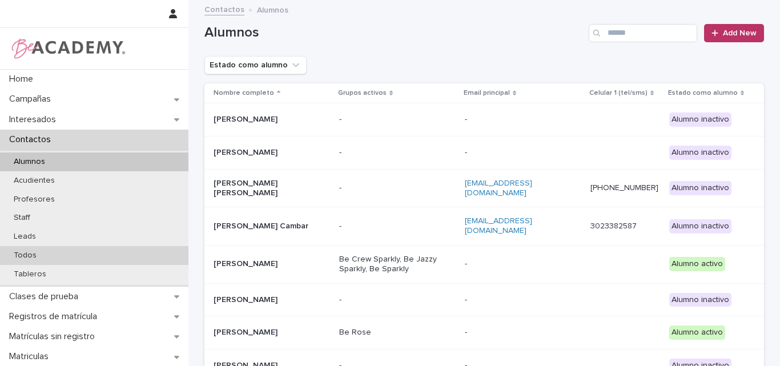
click at [40, 253] on p "Todos" at bounding box center [25, 256] width 41 height 10
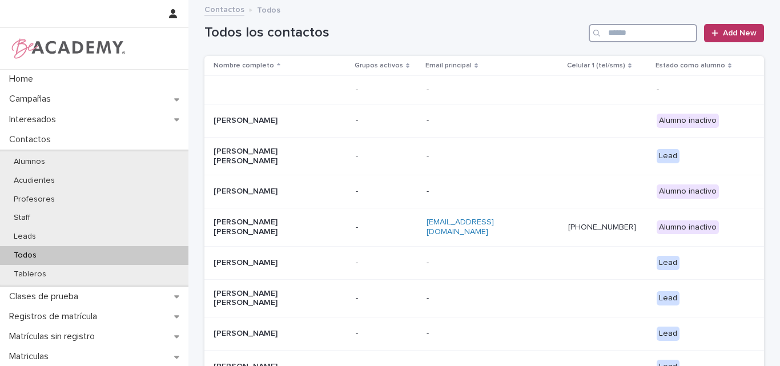
type input "*"
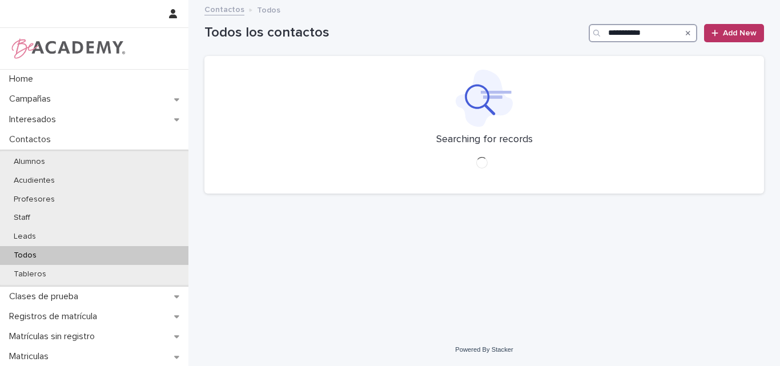
click at [643, 36] on input "**********" at bounding box center [642, 33] width 108 height 18
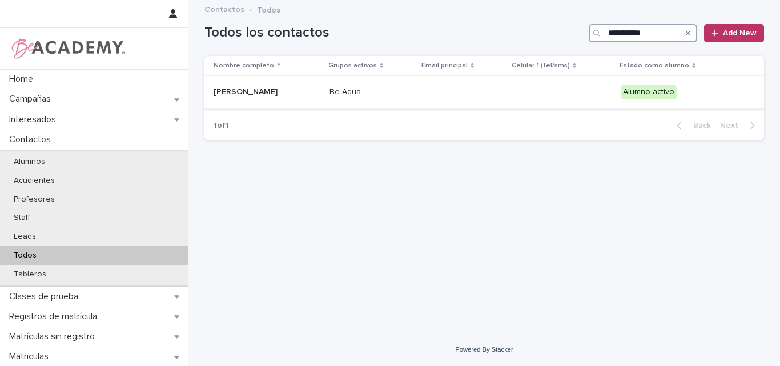
type input "**********"
click at [313, 83] on div "Juanita Charry Galeano" at bounding box center [266, 92] width 107 height 19
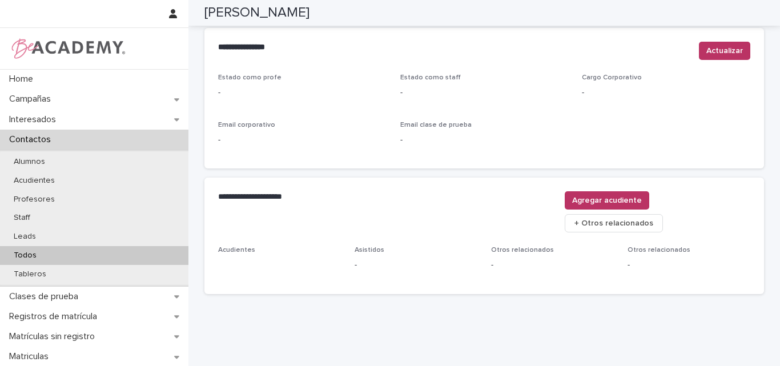
scroll to position [477, 0]
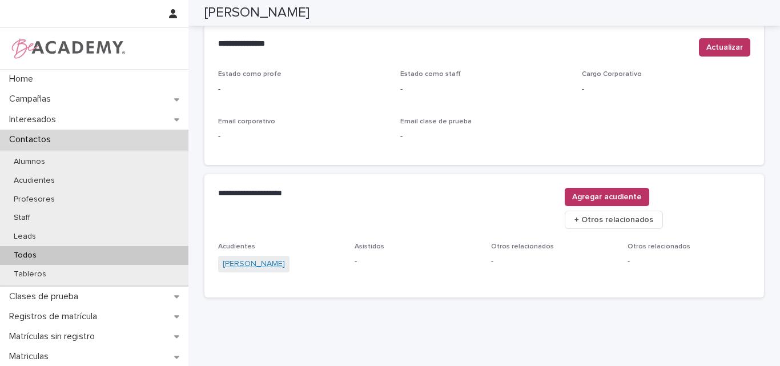
click at [263, 258] on link "Paola Galeano Montoya" at bounding box center [254, 264] width 62 height 12
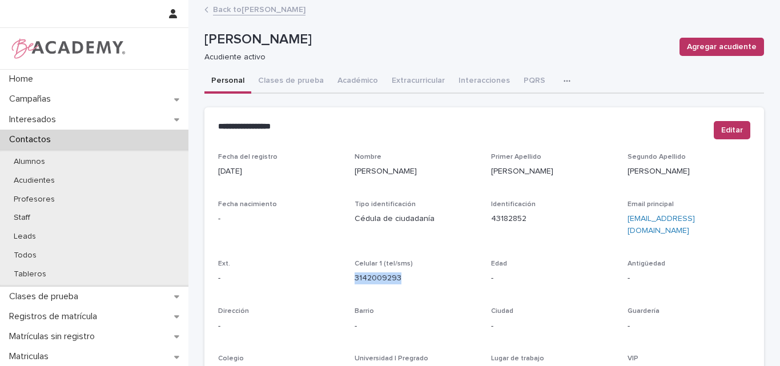
drag, startPoint x: 419, startPoint y: 269, endPoint x: 348, endPoint y: 269, distance: 71.3
click at [348, 269] on div "Fecha del registro 02/03/2024 Nombre Paola Primer Apellido Galeano Segundo Apel…" at bounding box center [484, 321] width 532 height 337
copy link "3142009293"
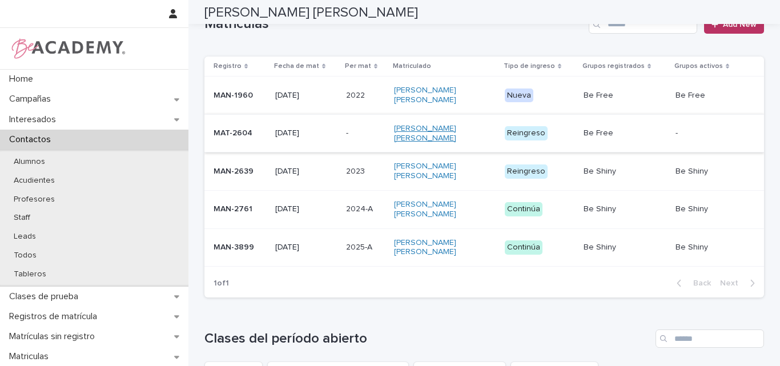
scroll to position [342, 0]
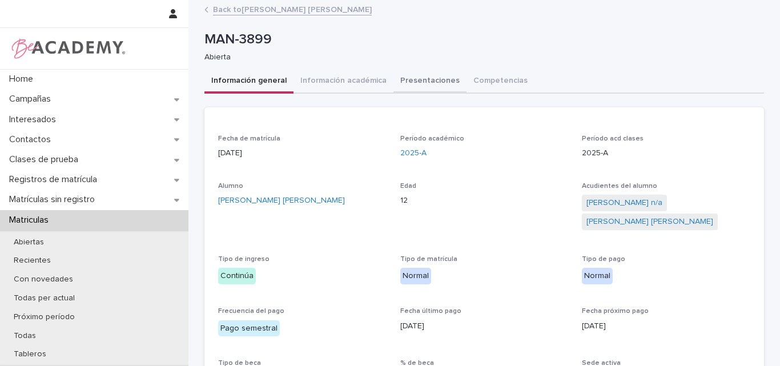
click at [416, 77] on button "Presentaciones" at bounding box center [429, 82] width 73 height 24
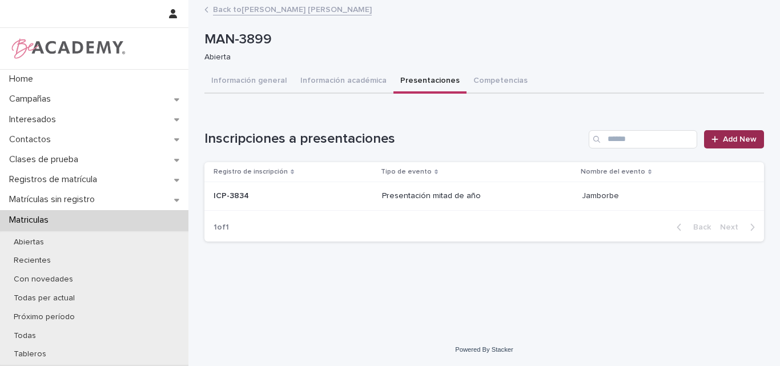
click at [728, 138] on span "Add New" at bounding box center [740, 139] width 34 height 8
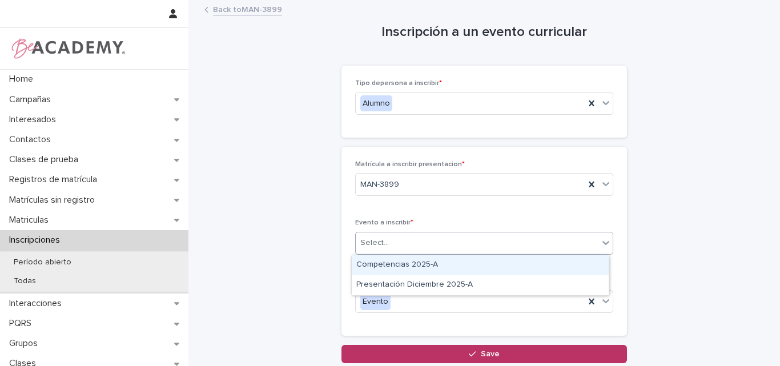
click at [369, 241] on div "Select..." at bounding box center [374, 243] width 29 height 12
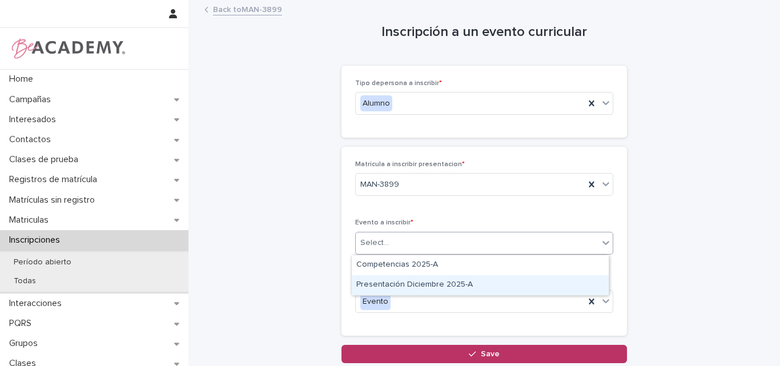
click at [429, 288] on div "Presentación Diciembre 2025-A" at bounding box center [480, 285] width 257 height 20
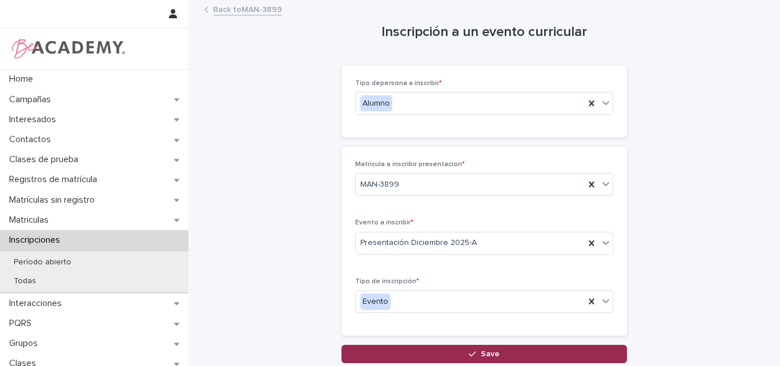
click at [491, 352] on span "Save" at bounding box center [490, 354] width 19 height 8
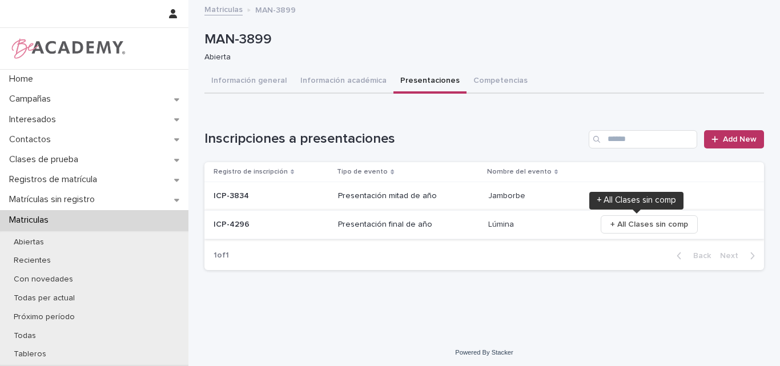
click at [655, 223] on span "+ All Clases sin comp" at bounding box center [649, 224] width 78 height 11
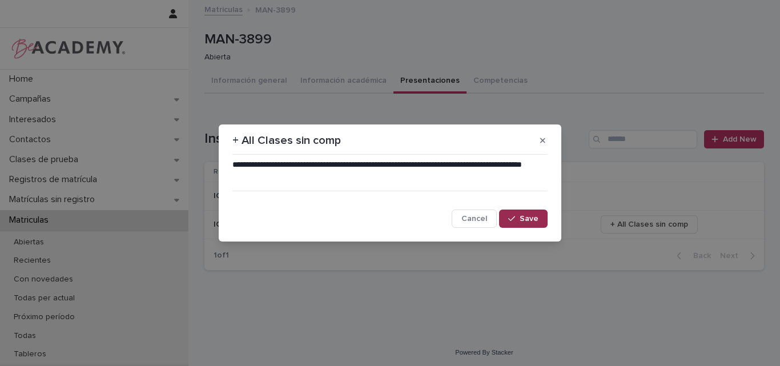
click at [522, 219] on span "Save" at bounding box center [528, 219] width 19 height 8
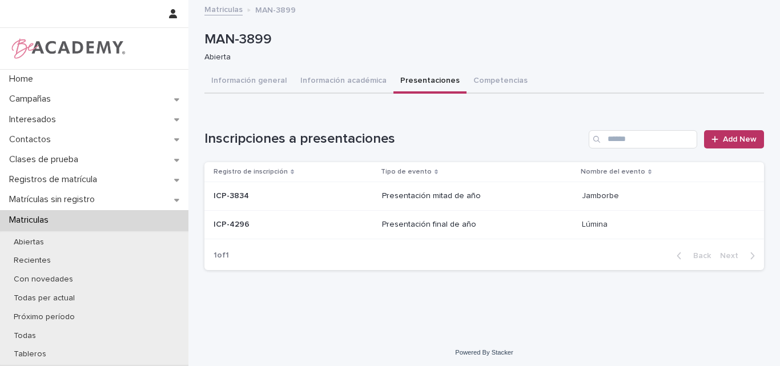
click at [240, 228] on p "ICP-4296" at bounding box center [232, 223] width 38 height 12
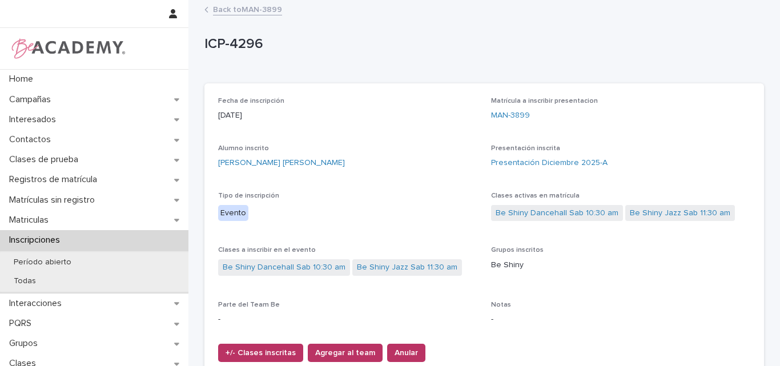
click at [262, 7] on link "Back to MAN-3899" at bounding box center [247, 8] width 69 height 13
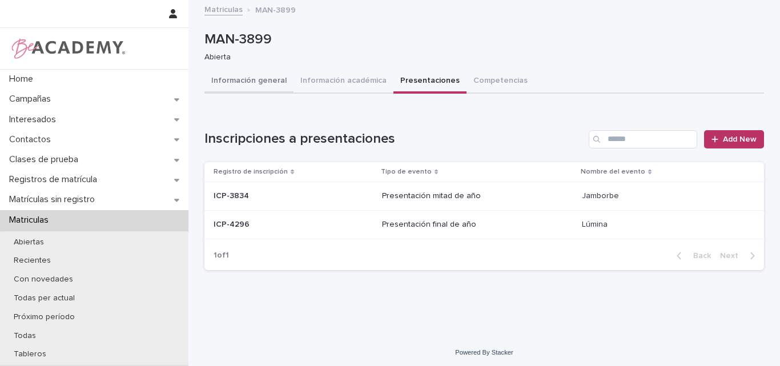
click at [249, 82] on button "Información general" at bounding box center [248, 82] width 89 height 24
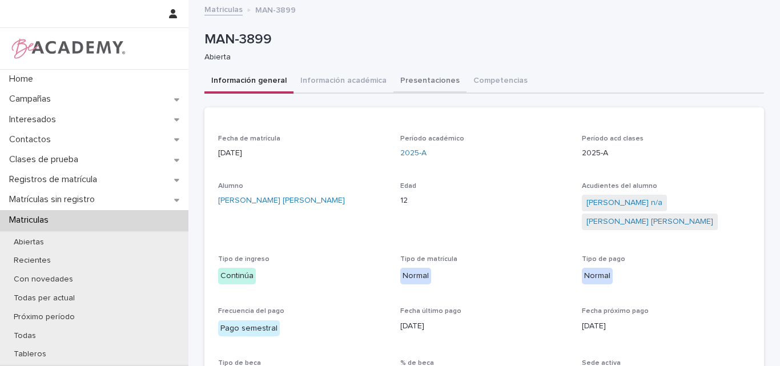
click at [415, 80] on button "Presentaciones" at bounding box center [429, 82] width 73 height 24
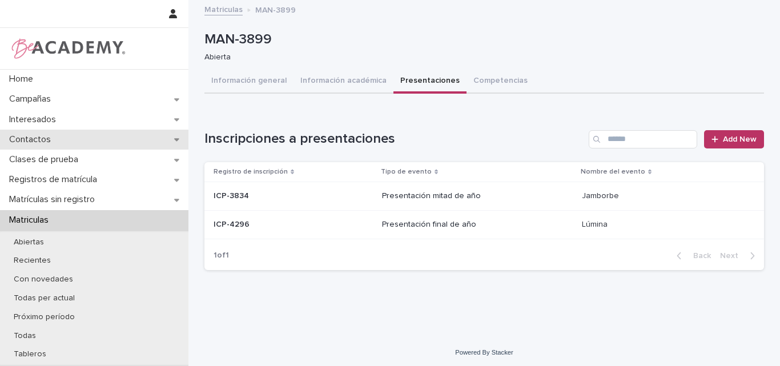
click at [59, 142] on p "Contactos" at bounding box center [32, 139] width 55 height 11
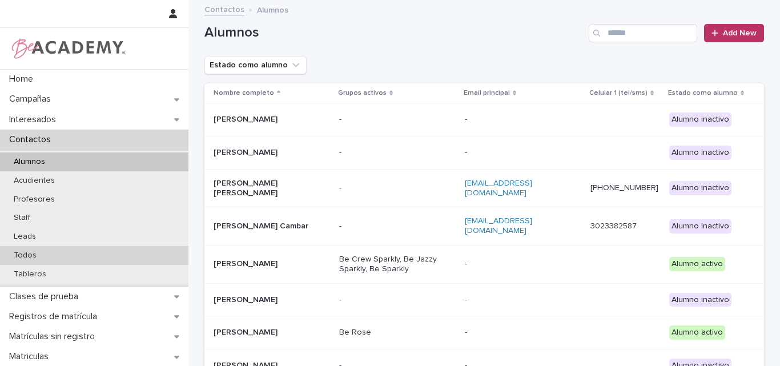
click at [31, 257] on p "Todos" at bounding box center [25, 256] width 41 height 10
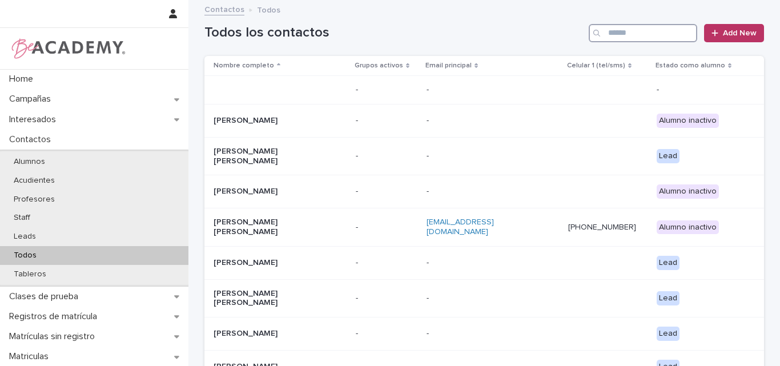
click at [629, 31] on input "Search" at bounding box center [642, 33] width 108 height 18
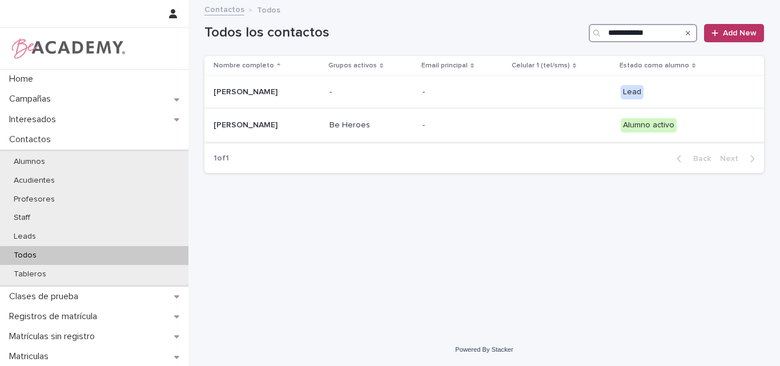
type input "**********"
click at [264, 130] on p "Salvador Rios Cardona" at bounding box center [266, 125] width 107 height 10
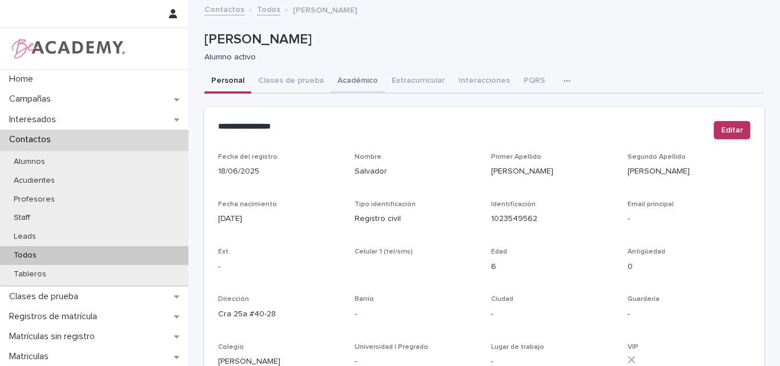
click at [348, 79] on button "Académico" at bounding box center [357, 82] width 54 height 24
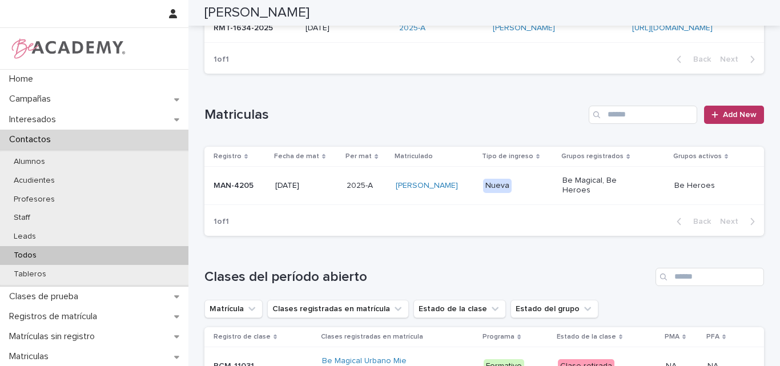
scroll to position [228, 0]
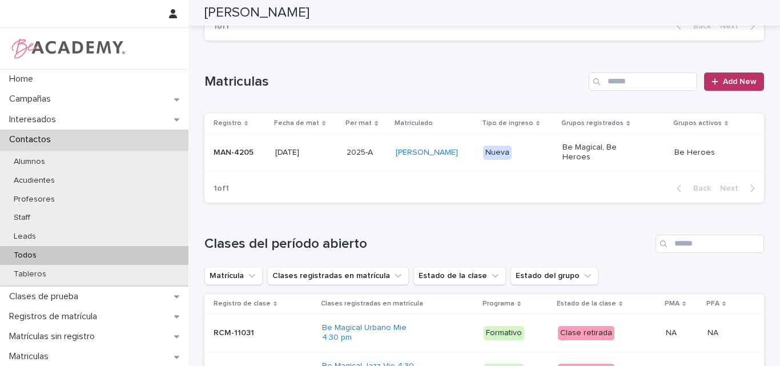
click at [230, 158] on div "MAN-4205" at bounding box center [239, 152] width 53 height 19
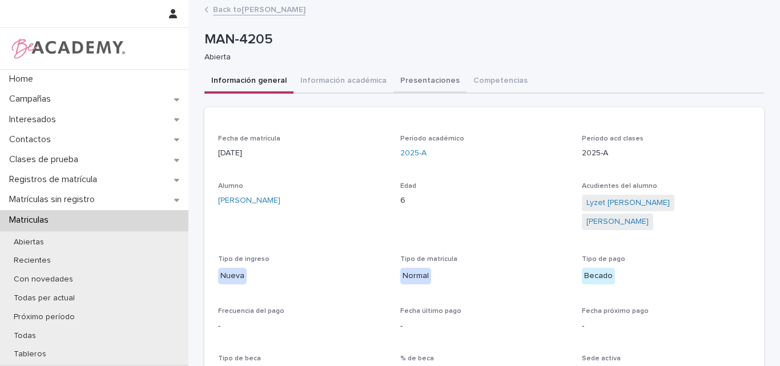
click at [413, 79] on button "Presentaciones" at bounding box center [429, 82] width 73 height 24
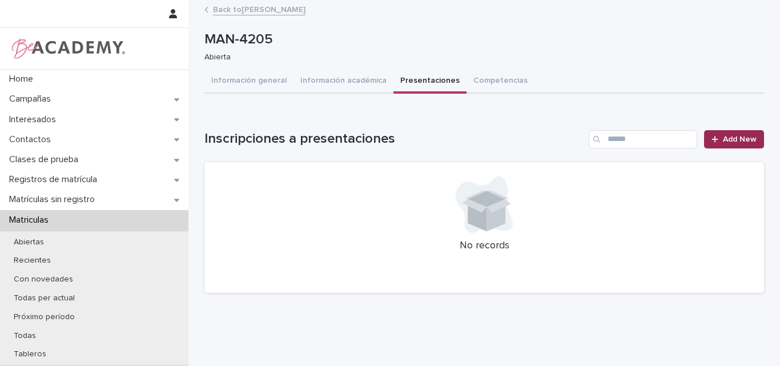
click at [735, 140] on span "Add New" at bounding box center [740, 139] width 34 height 8
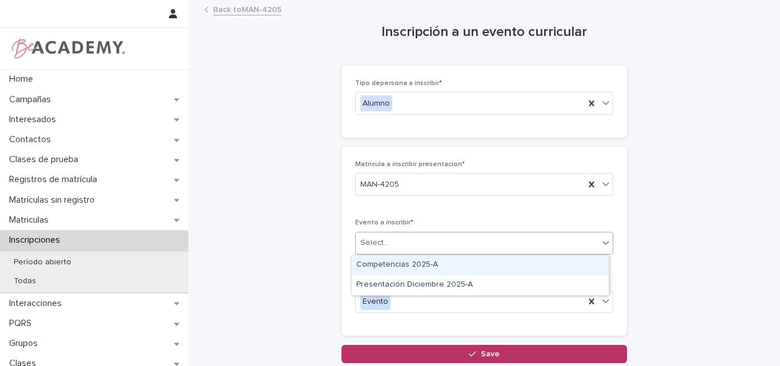
click at [435, 241] on div "Select..." at bounding box center [477, 242] width 243 height 19
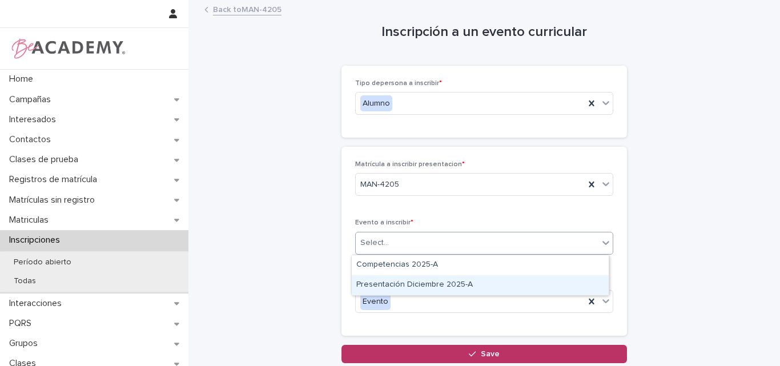
click at [421, 284] on div "Presentación Diciembre 2025-A" at bounding box center [480, 285] width 257 height 20
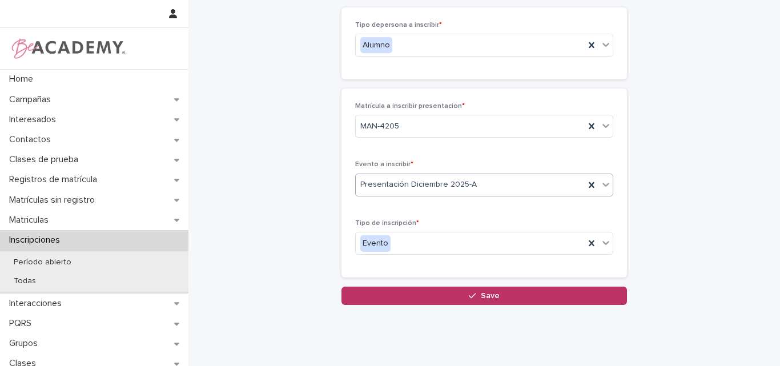
scroll to position [87, 0]
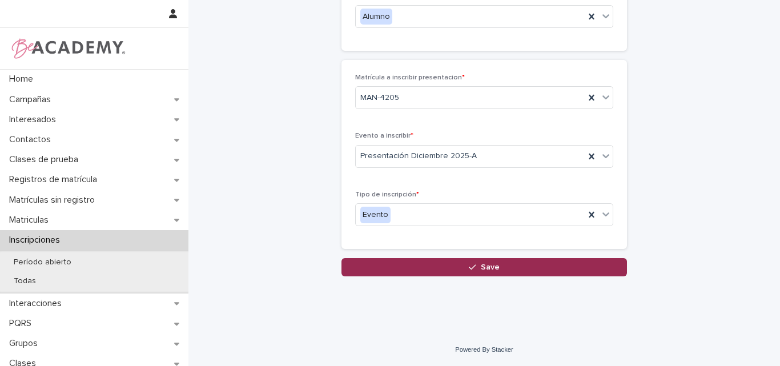
click at [483, 263] on button "Save" at bounding box center [483, 267] width 285 height 18
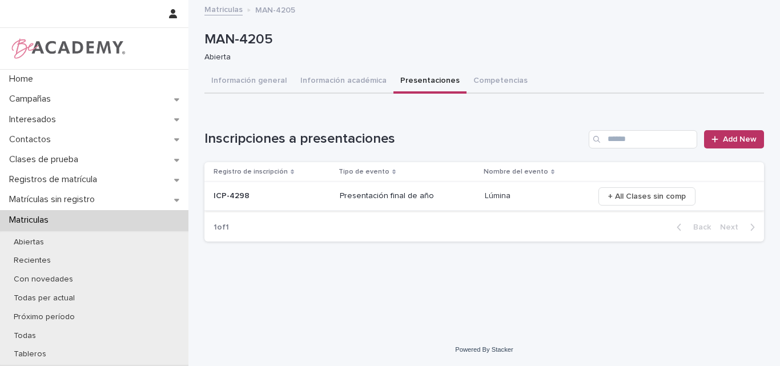
click at [630, 197] on span "+ All Clases sin comp" at bounding box center [647, 196] width 78 height 11
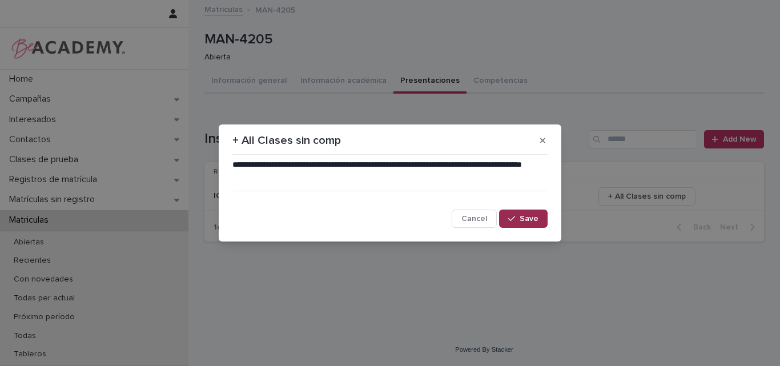
click at [531, 217] on span "Save" at bounding box center [528, 219] width 19 height 8
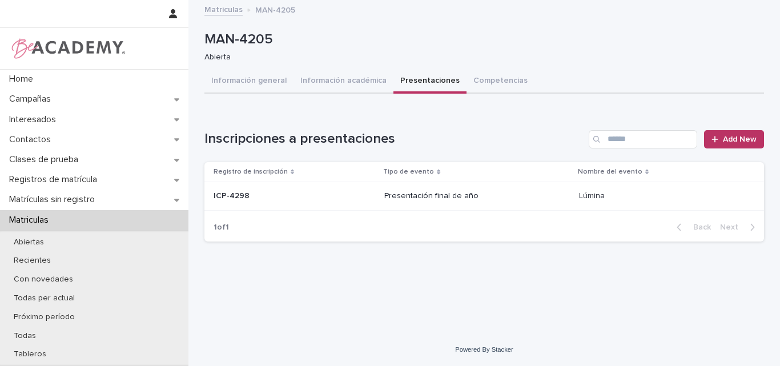
drag, startPoint x: 258, startPoint y: 81, endPoint x: 411, endPoint y: 86, distance: 153.0
click at [259, 80] on button "Información general" at bounding box center [248, 82] width 89 height 24
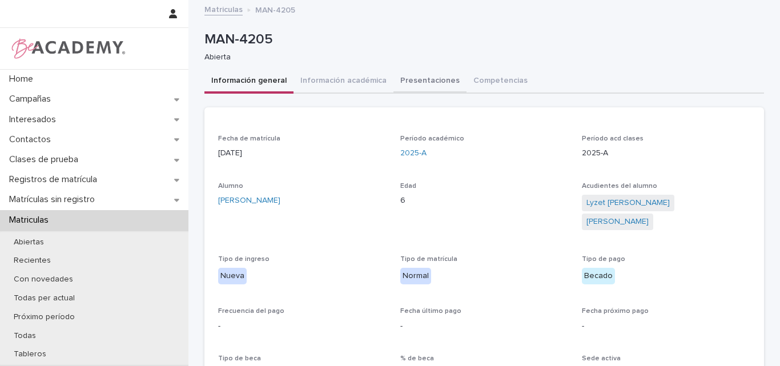
click at [403, 77] on button "Presentaciones" at bounding box center [429, 82] width 73 height 24
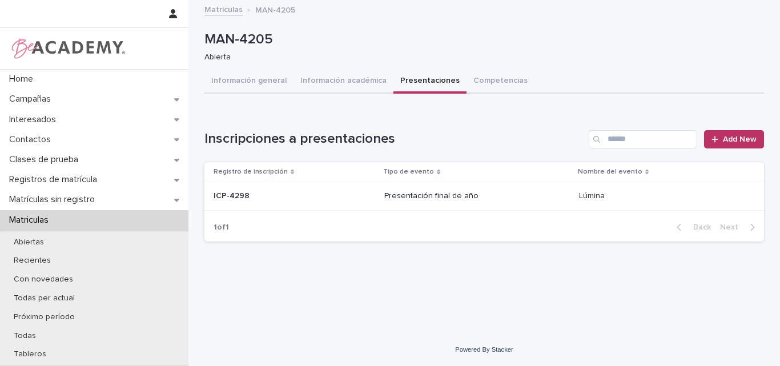
click at [510, 51] on div "Abierta" at bounding box center [479, 56] width 550 height 12
click at [259, 78] on button "Información general" at bounding box center [248, 82] width 89 height 24
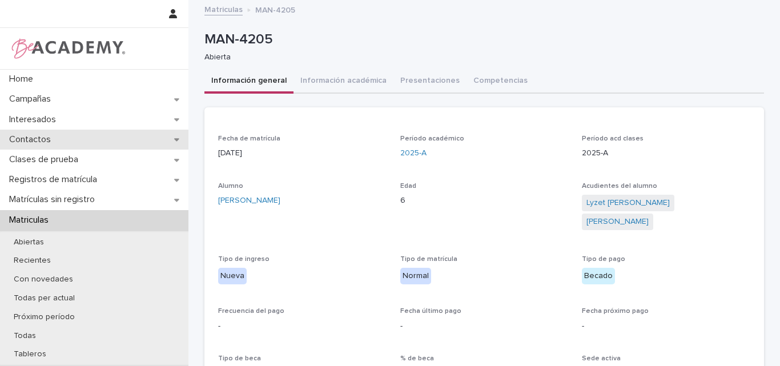
click at [135, 142] on div "Contactos" at bounding box center [94, 140] width 188 height 20
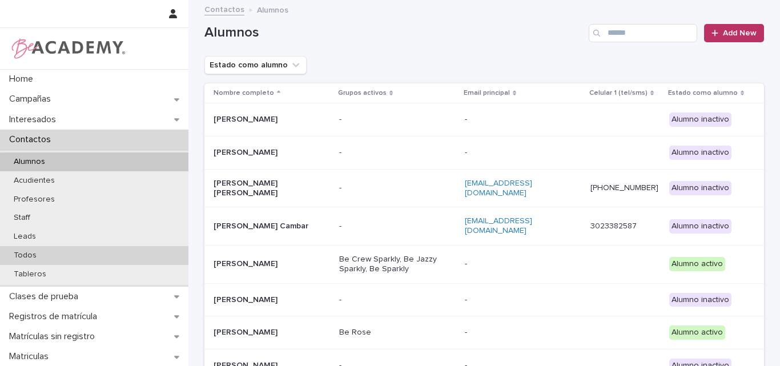
click at [53, 253] on div "Todos" at bounding box center [94, 255] width 188 height 19
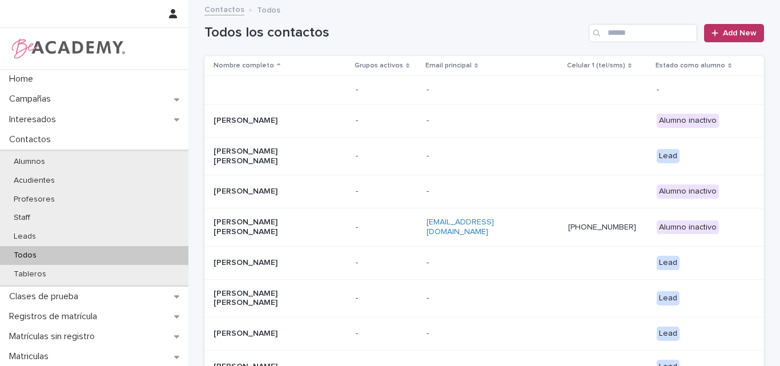
click at [544, 24] on div "Todos los contactos Add New" at bounding box center [483, 33] width 559 height 18
click at [623, 33] on input "Search" at bounding box center [642, 33] width 108 height 18
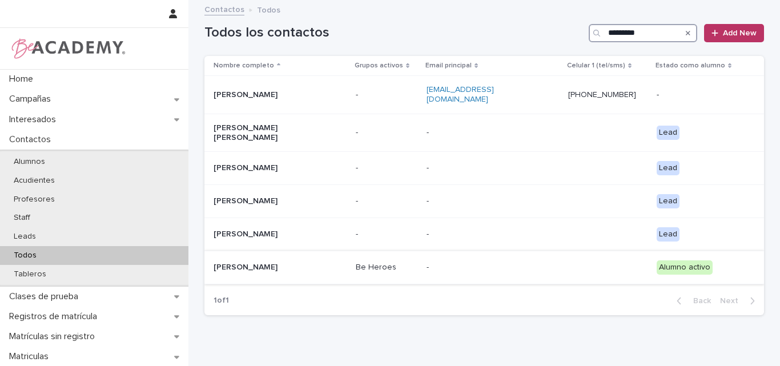
type input "********"
click at [262, 263] on p "Salvador Rios Cardona" at bounding box center [270, 268] width 114 height 10
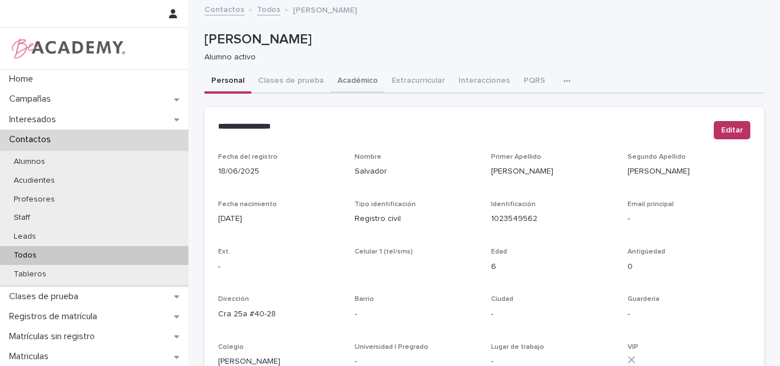
click at [354, 80] on button "Académico" at bounding box center [357, 82] width 54 height 24
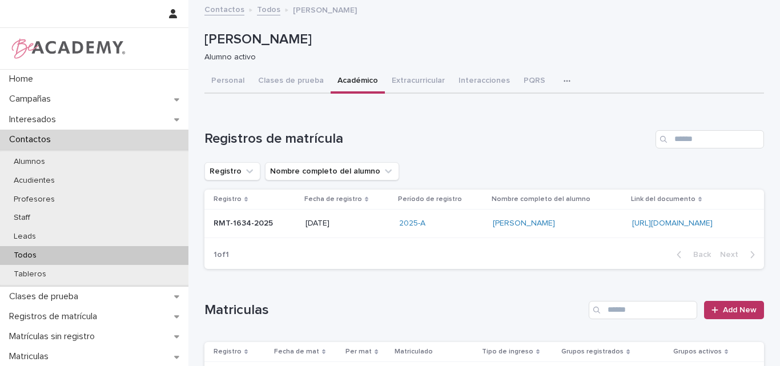
click at [33, 255] on p "Todos" at bounding box center [25, 256] width 41 height 10
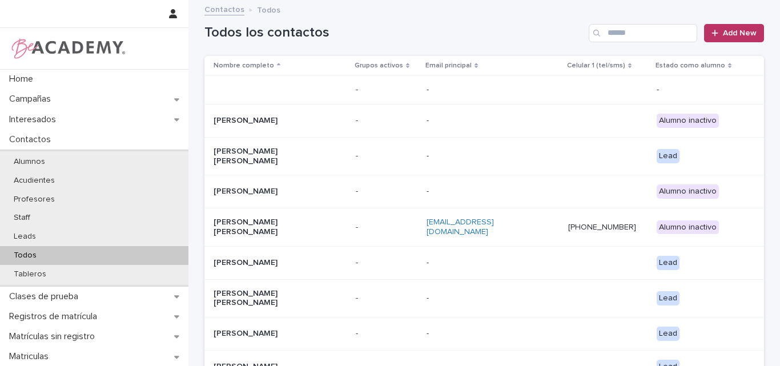
click at [478, 29] on h1 "Todos los contactos" at bounding box center [394, 33] width 380 height 17
click at [25, 252] on p "Todos" at bounding box center [25, 256] width 41 height 10
click at [645, 36] on input "Search" at bounding box center [642, 33] width 108 height 18
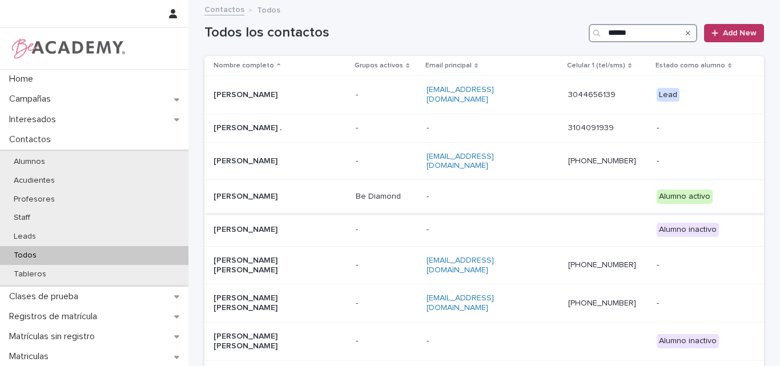
type input "*****"
click at [236, 192] on p "[PERSON_NAME]" at bounding box center [270, 197] width 114 height 10
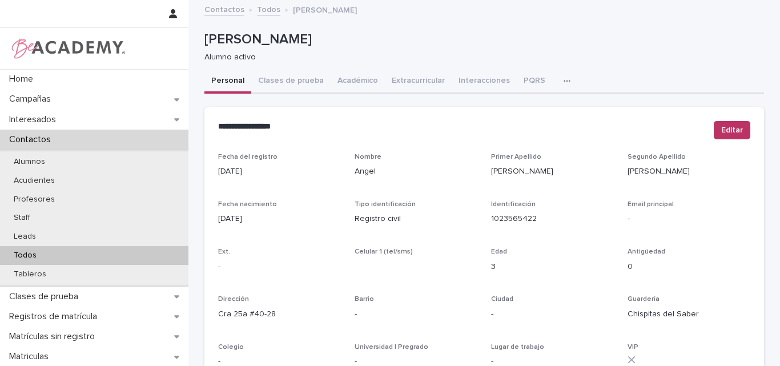
click at [51, 251] on div "Todos" at bounding box center [94, 255] width 188 height 19
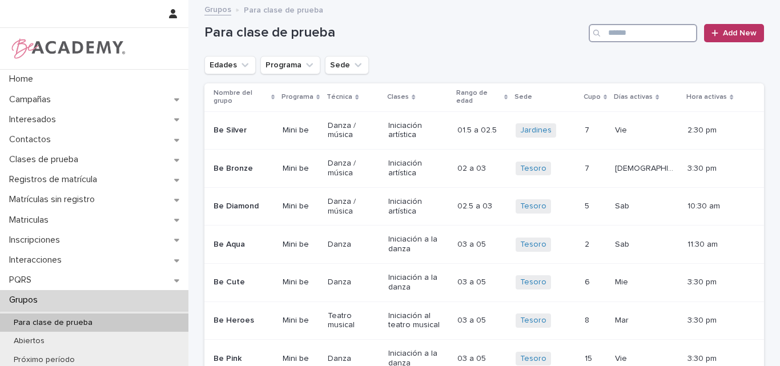
click at [637, 33] on input "Search" at bounding box center [642, 33] width 108 height 18
click at [629, 35] on input "Search" at bounding box center [642, 33] width 108 height 18
click at [239, 64] on icon "Edades" at bounding box center [244, 64] width 11 height 11
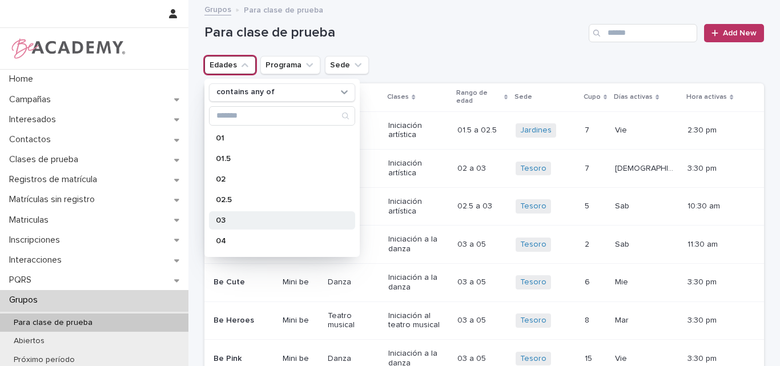
click at [239, 216] on p "03" at bounding box center [276, 220] width 121 height 8
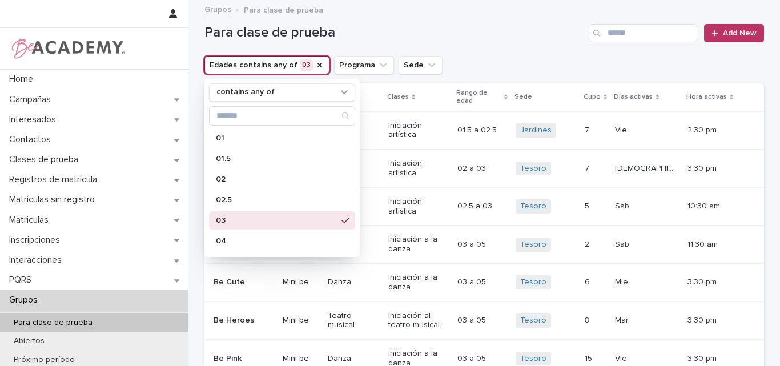
click at [439, 45] on div "Para clase de prueba Add New" at bounding box center [483, 28] width 559 height 55
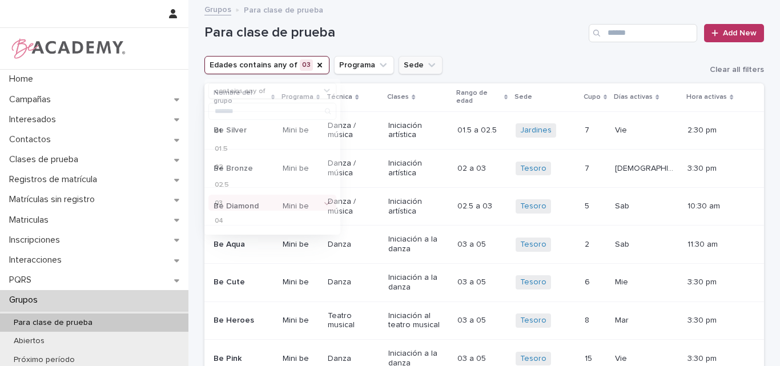
click at [426, 67] on icon "Sede" at bounding box center [431, 64] width 11 height 11
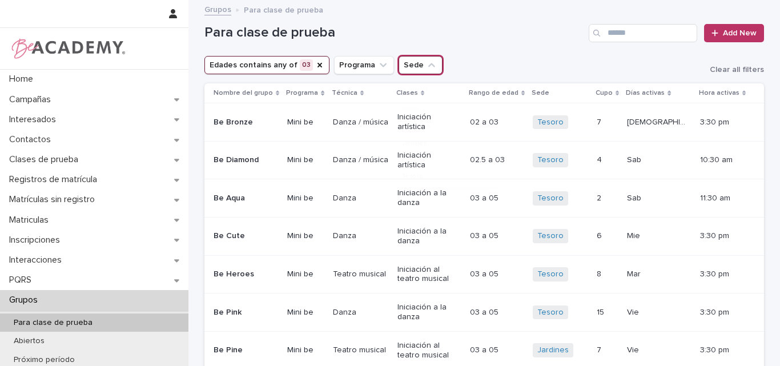
click at [426, 60] on icon "Sede" at bounding box center [431, 64] width 11 height 11
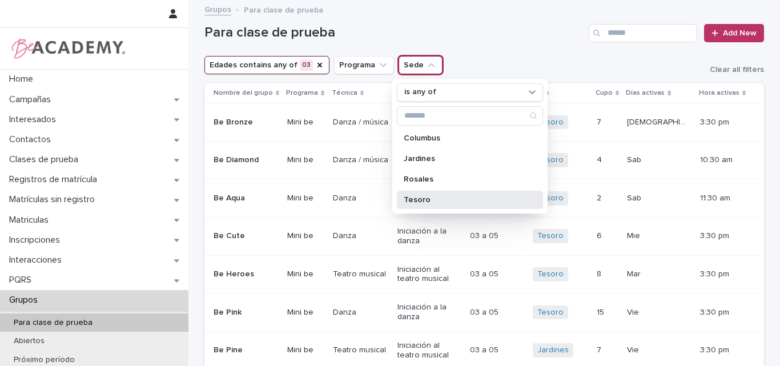
drag, startPoint x: 404, startPoint y: 204, endPoint x: 458, endPoint y: 163, distance: 67.6
click at [405, 204] on div "Tesoro" at bounding box center [470, 200] width 146 height 18
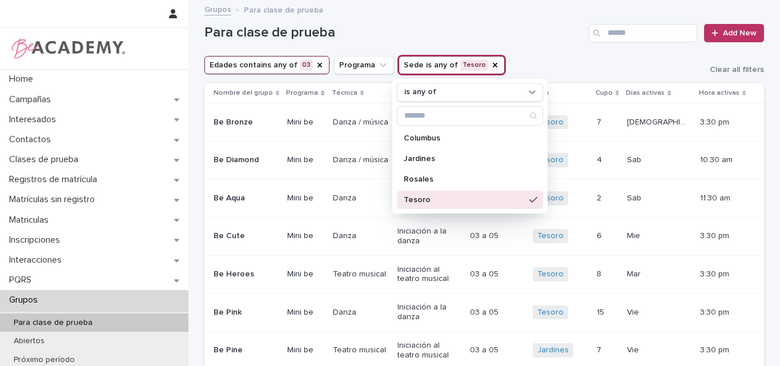
click at [550, 13] on div "Grupos Para clase de prueba" at bounding box center [484, 10] width 571 height 16
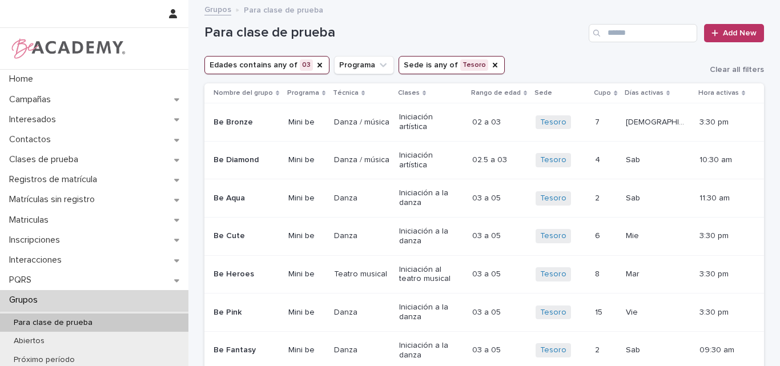
click at [542, 22] on div "Para clase de prueba Add New" at bounding box center [483, 28] width 559 height 55
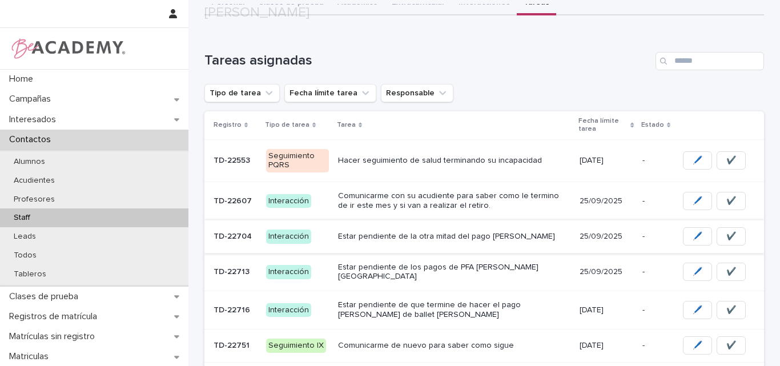
scroll to position [184, 0]
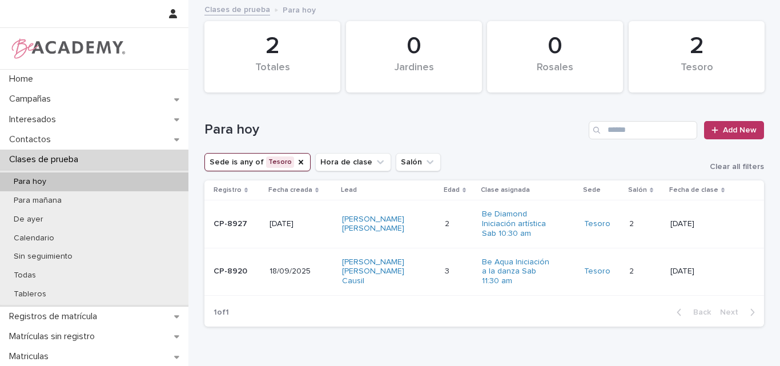
click at [232, 239] on td "CP-8927" at bounding box center [234, 223] width 60 height 47
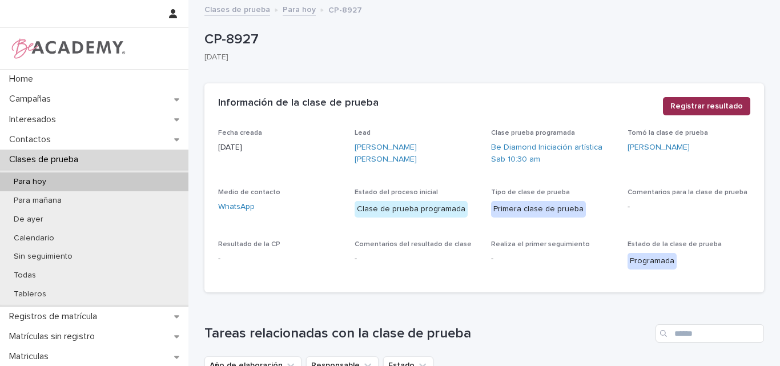
click at [698, 107] on span "Registrar resultado" at bounding box center [706, 105] width 72 height 11
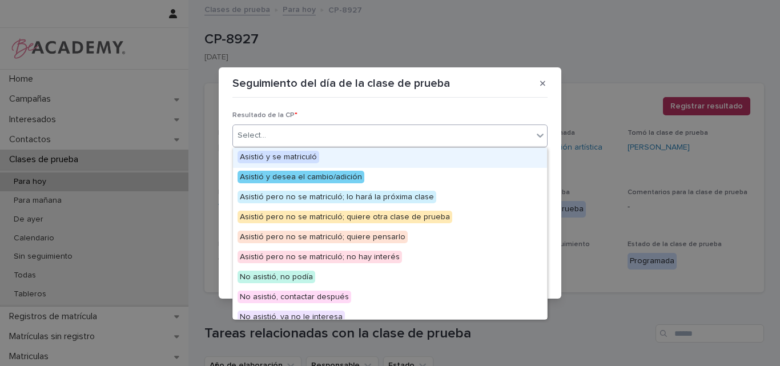
click at [515, 132] on div "Select..." at bounding box center [383, 135] width 300 height 19
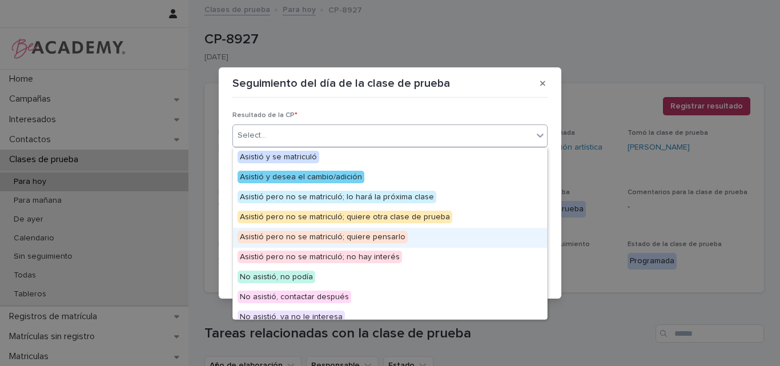
click at [325, 236] on span "Asistió pero no se matriculó; quiere pensarlo" at bounding box center [322, 237] width 170 height 13
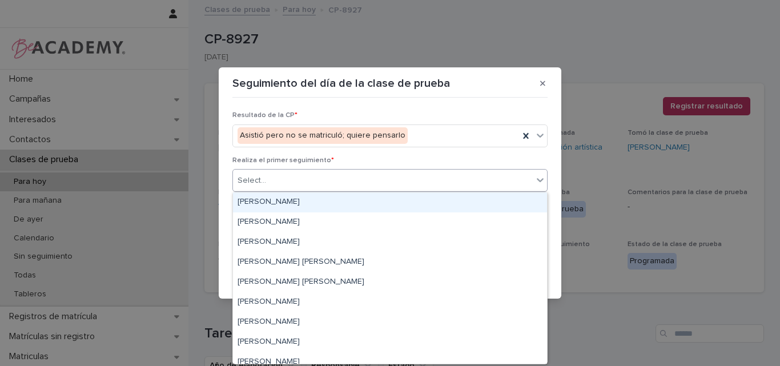
click at [343, 179] on div "Select..." at bounding box center [383, 180] width 300 height 19
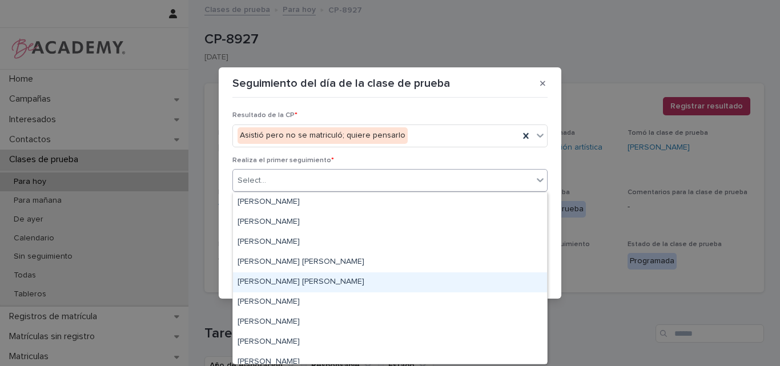
click at [284, 288] on div "[PERSON_NAME] [PERSON_NAME]" at bounding box center [390, 282] width 314 height 20
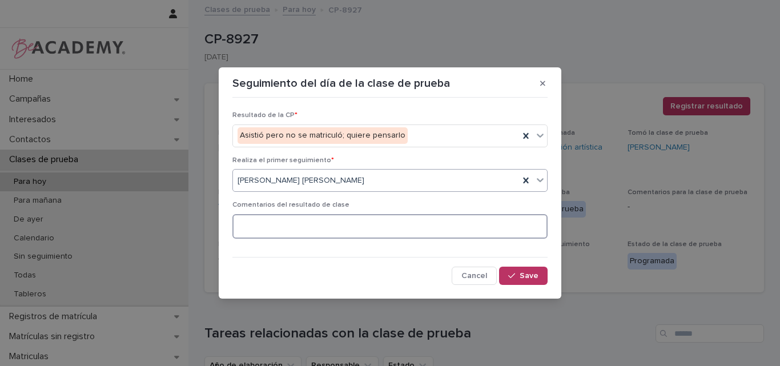
click at [320, 229] on textarea at bounding box center [389, 226] width 315 height 25
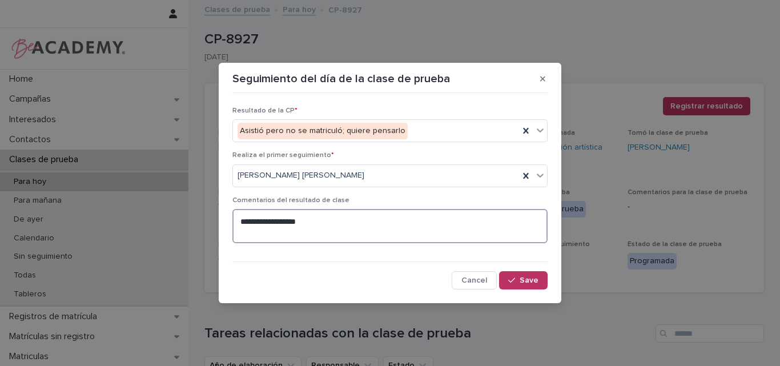
drag, startPoint x: 293, startPoint y: 222, endPoint x: 312, endPoint y: 227, distance: 19.4
click at [312, 227] on textarea "**********" at bounding box center [389, 226] width 315 height 34
type textarea "**********"
click at [535, 276] on span "Save" at bounding box center [528, 280] width 19 height 8
